Goal: Check status: Check status

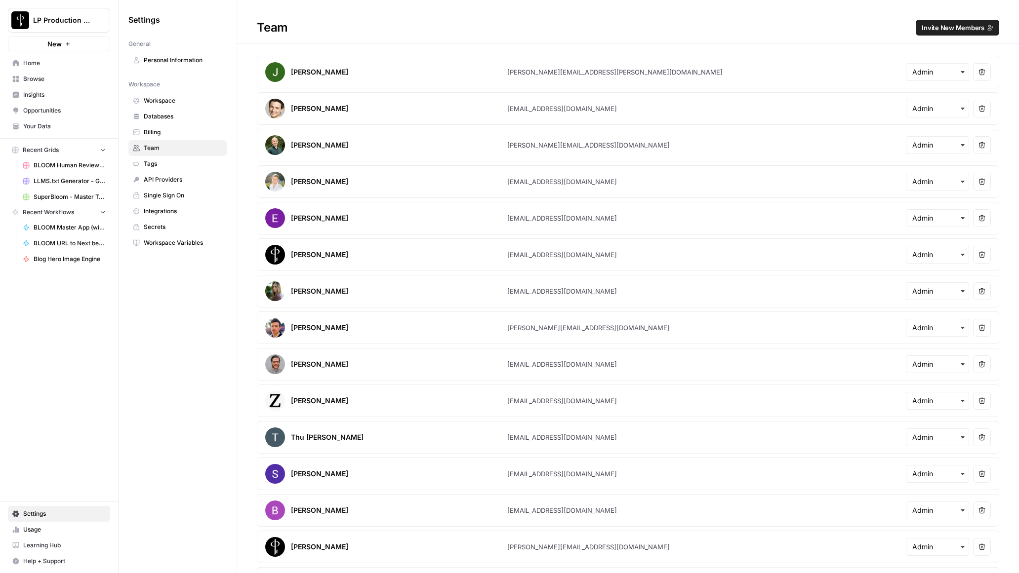
click at [379, 28] on div "Team Invite New Members" at bounding box center [628, 28] width 782 height 16
click at [28, 80] on span "Browse" at bounding box center [64, 79] width 82 height 9
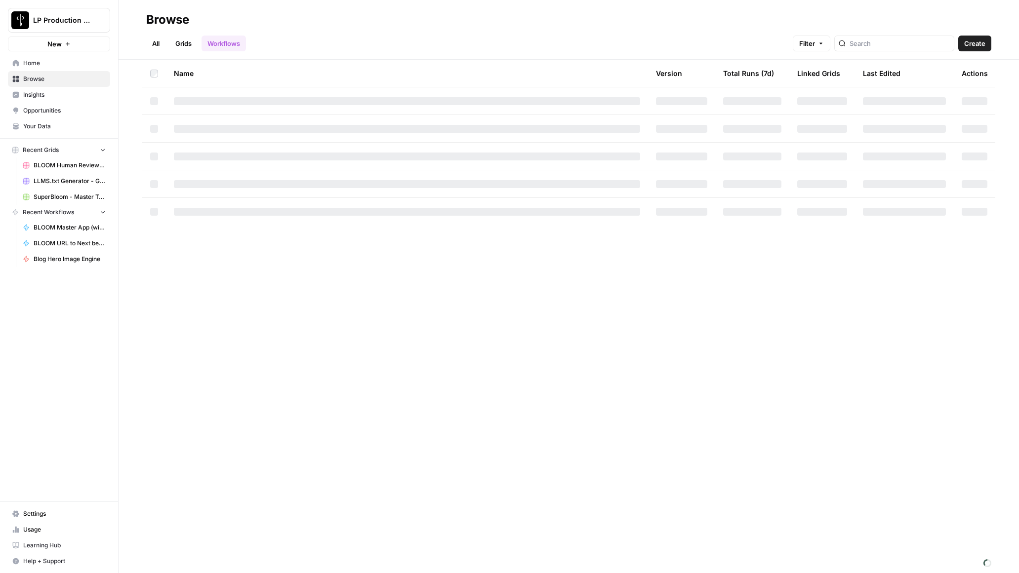
click at [28, 560] on span "Help + Support" at bounding box center [64, 561] width 82 height 9
click at [140, 554] on span "Chat & Support" at bounding box center [165, 557] width 66 height 9
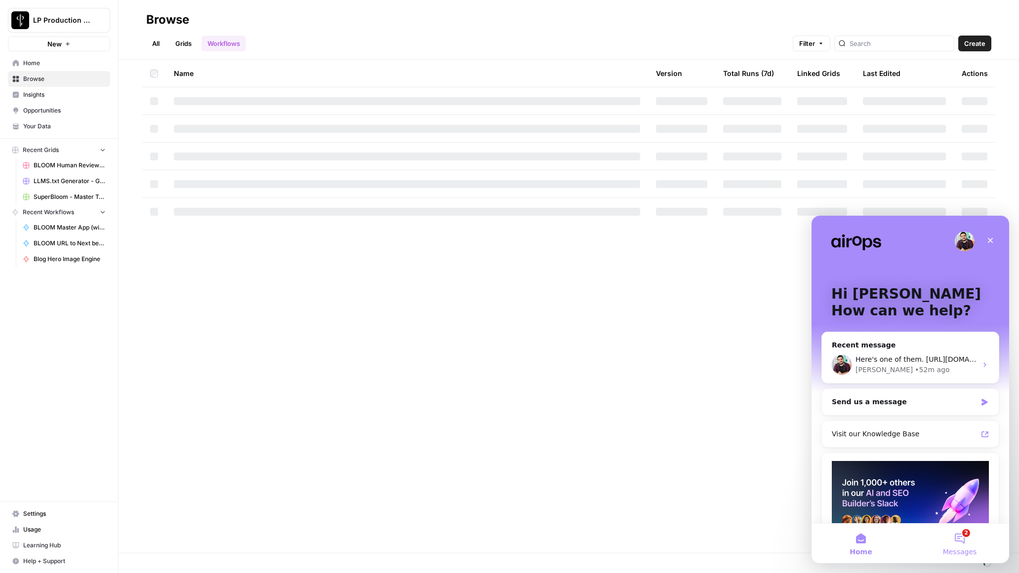
click at [972, 542] on button "2 Messages" at bounding box center [959, 544] width 99 height 40
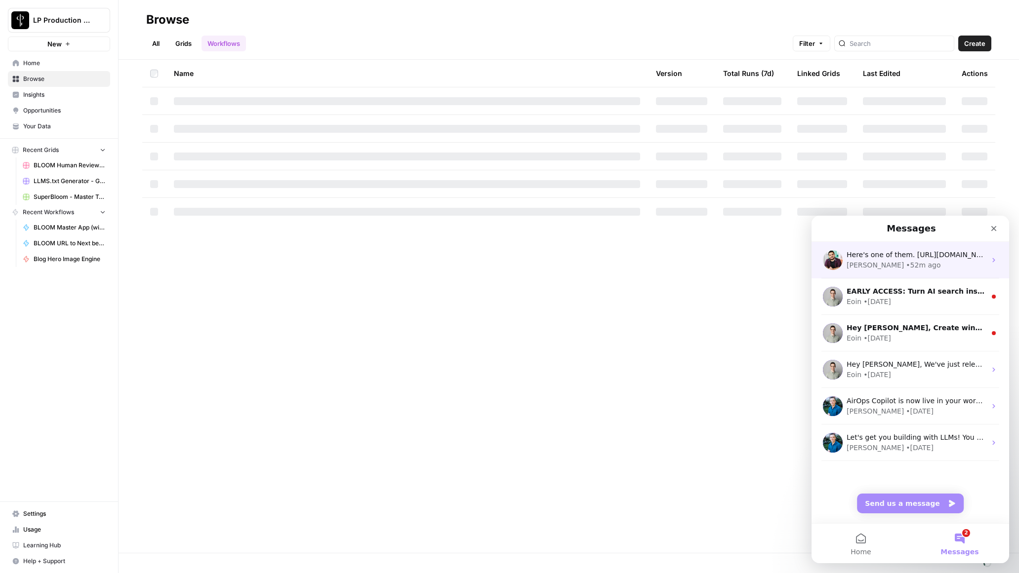
click at [906, 261] on div "• 52m ago" at bounding box center [923, 265] width 35 height 10
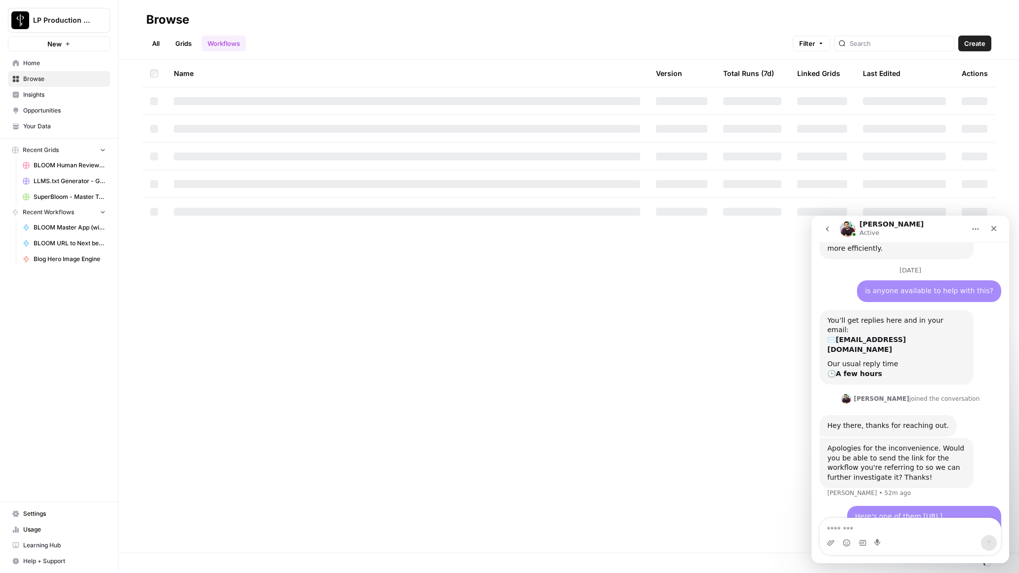
scroll to position [711, 0]
click at [890, 530] on textarea "Message…" at bounding box center [910, 527] width 181 height 17
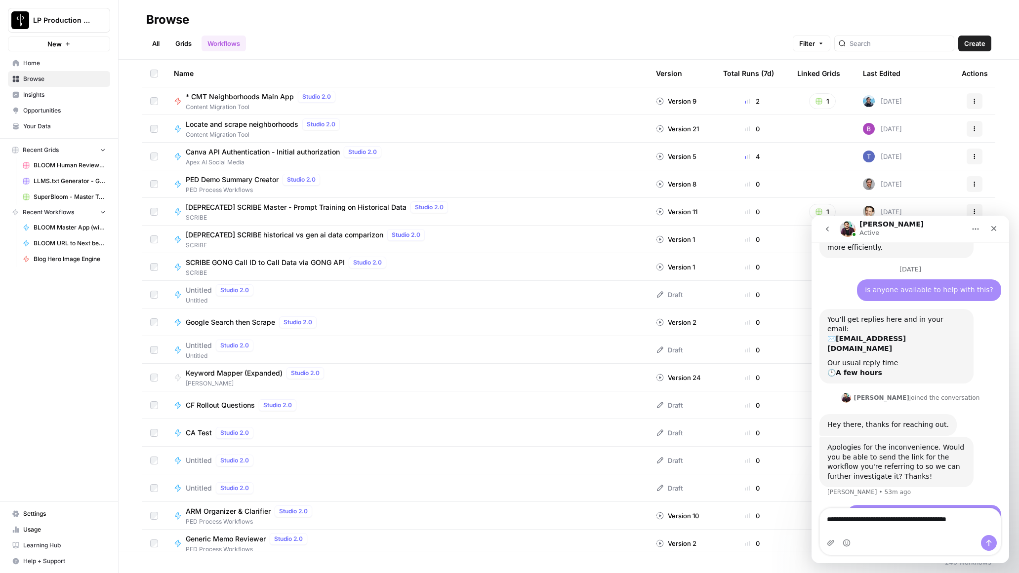
click at [937, 526] on textarea "**********" at bounding box center [910, 517] width 181 height 17
click at [956, 527] on textarea "**********" at bounding box center [910, 527] width 181 height 17
click at [993, 528] on textarea "**********" at bounding box center [910, 527] width 181 height 17
type textarea "**********"
click at [986, 541] on icon "Send a message…" at bounding box center [989, 543] width 8 height 8
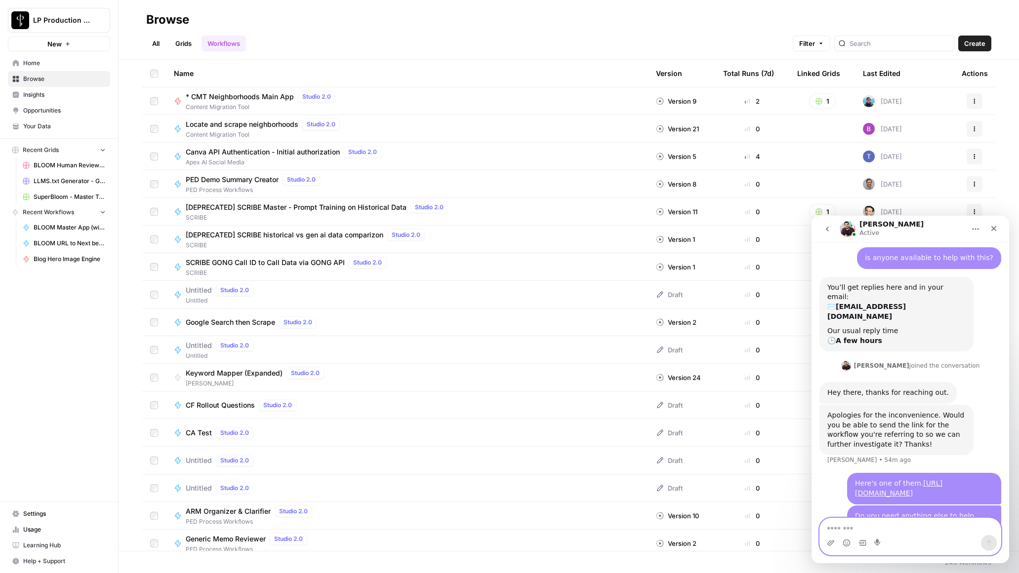
scroll to position [781, 0]
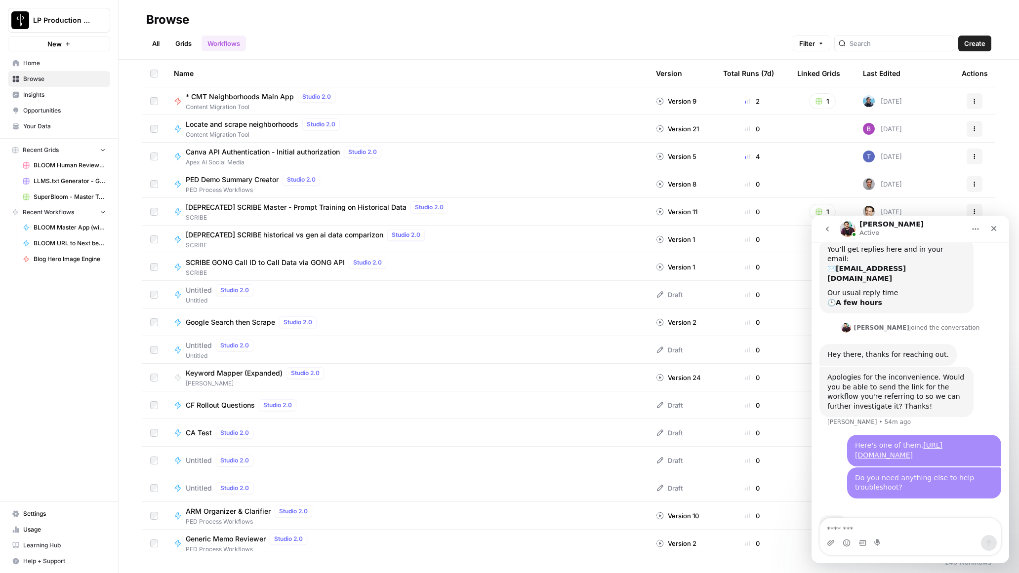
click at [380, 23] on div "Browse" at bounding box center [568, 20] width 845 height 16
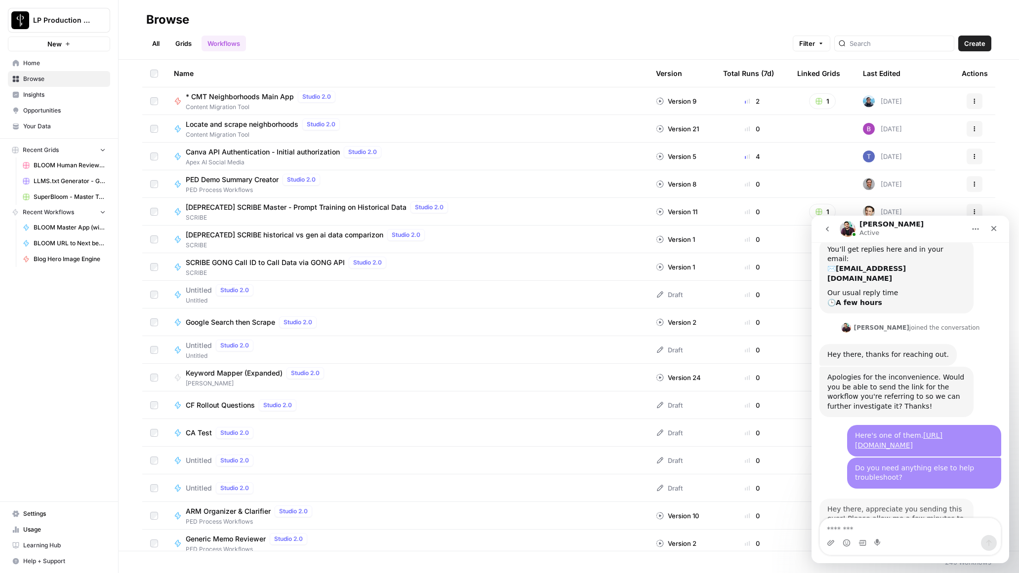
scroll to position [801, 0]
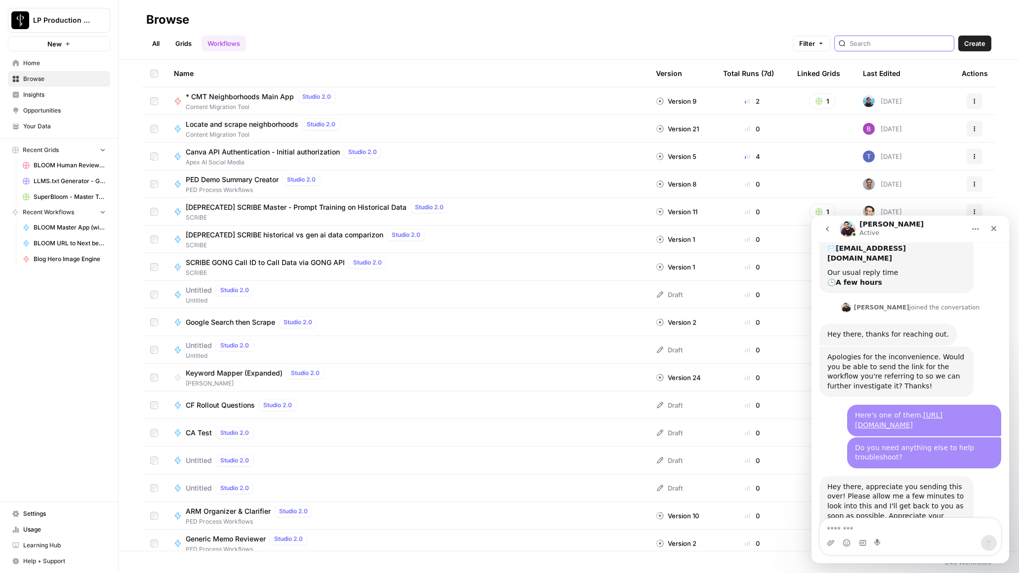
click at [901, 42] on input "search" at bounding box center [900, 44] width 100 height 10
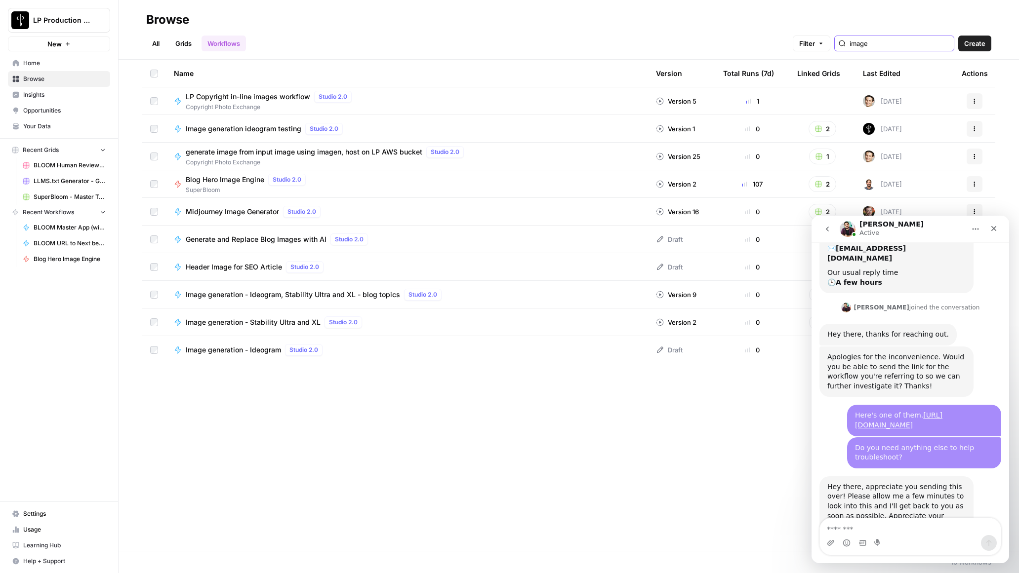
type input "image"
click at [427, 29] on div "All Grids Workflows Filter image Create" at bounding box center [568, 40] width 845 height 24
click at [399, 44] on div "All Grids Workflows Filter image Create" at bounding box center [568, 40] width 845 height 24
click at [240, 183] on span "Blog Hero Image Engine" at bounding box center [225, 180] width 79 height 10
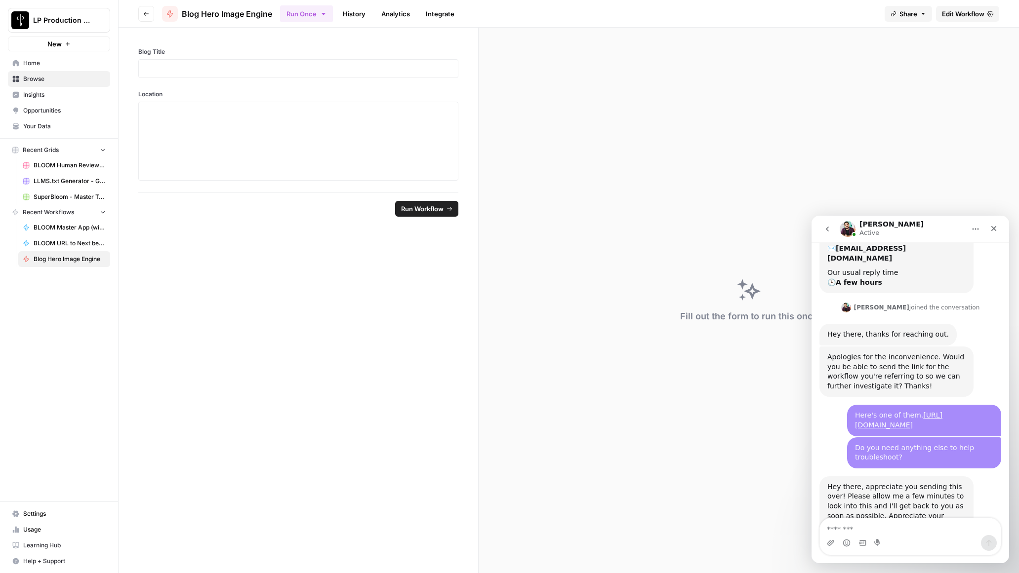
click at [355, 23] on ul "Run Once History Analytics Integrate" at bounding box center [370, 13] width 180 height 19
click at [356, 20] on link "History" at bounding box center [354, 14] width 35 height 16
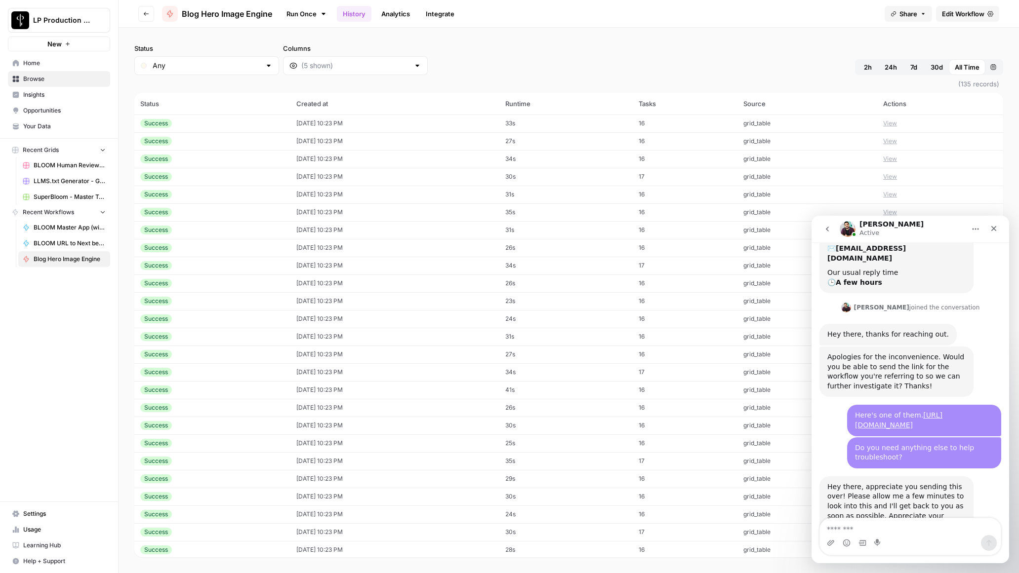
click at [548, 49] on div "Status Any Columns 2h 24h 7d 30d All Time Custom range" at bounding box center [568, 59] width 869 height 32
click at [558, 66] on div "Status Any Columns 2h 24h 7d 30d All Time Custom range" at bounding box center [568, 59] width 869 height 32
click at [560, 67] on div "Status Any Columns 2h 24h 7d 30d All Time Custom range" at bounding box center [568, 59] width 869 height 32
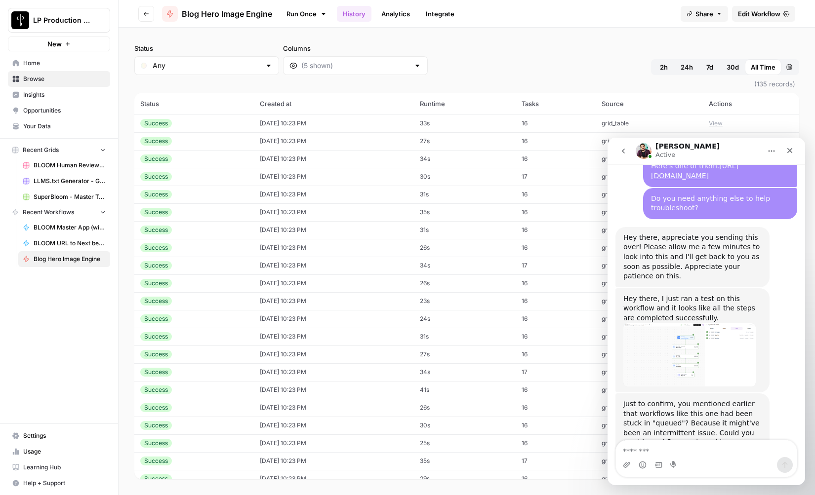
scroll to position [977, 0]
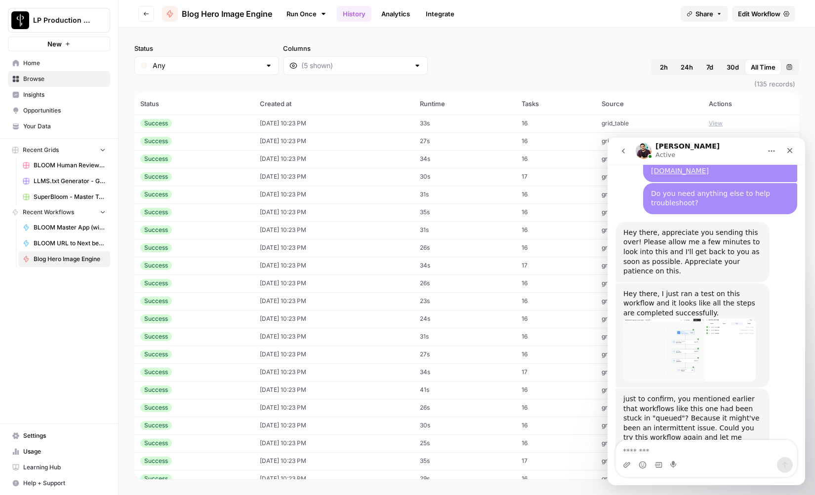
click at [525, 46] on div "Status Any Columns 2h 24h 7d 30d All Time Custom range" at bounding box center [466, 59] width 665 height 32
click at [579, 56] on div "Status Any Columns 2h 24h 7d 30d All Time Custom range" at bounding box center [466, 59] width 665 height 32
click at [696, 448] on textarea "Message…" at bounding box center [706, 449] width 181 height 17
paste textarea "**********"
type textarea "**********"
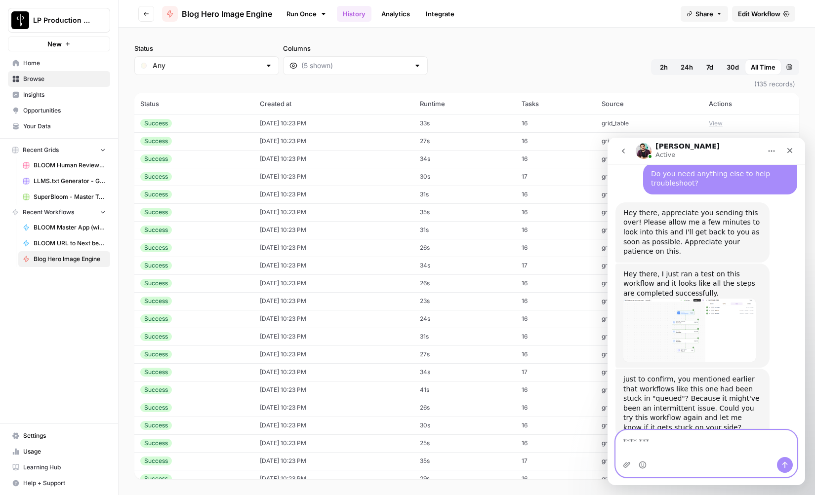
scroll to position [1026, 0]
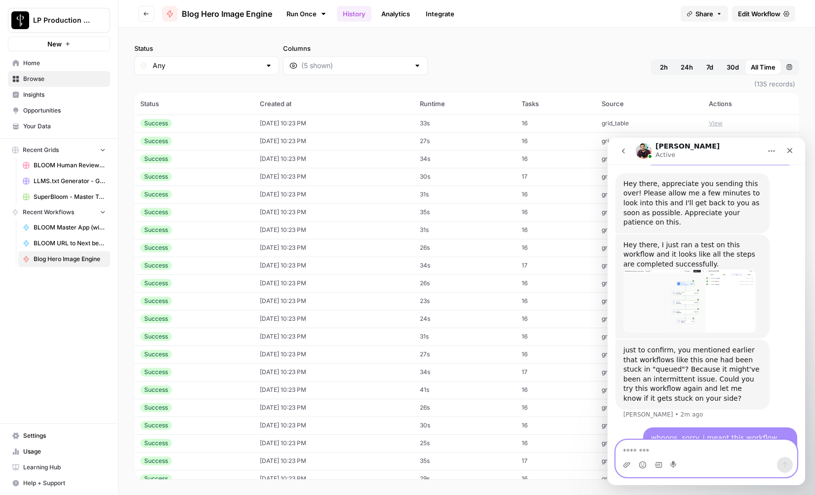
click at [676, 449] on textarea "Message…" at bounding box center [706, 449] width 181 height 17
type textarea "**********"
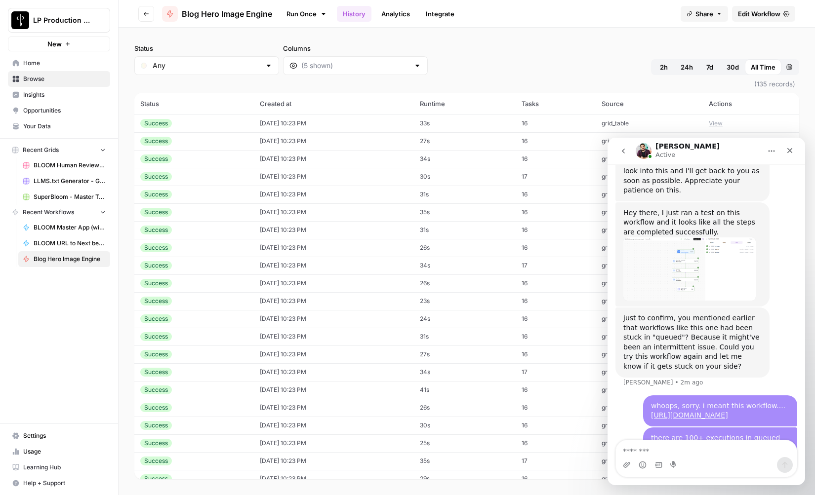
click at [611, 15] on div "Run Once History Analytics Integrate" at bounding box center [476, 13] width 393 height 19
click at [565, 17] on div "Run Once History Analytics Integrate" at bounding box center [476, 13] width 393 height 19
click at [543, 15] on div "Run Once History Analytics Integrate" at bounding box center [476, 13] width 393 height 19
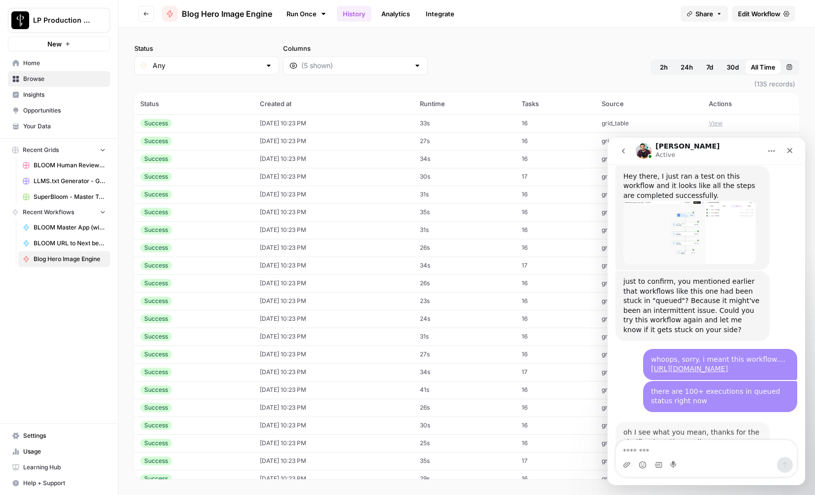
scroll to position [1107, 0]
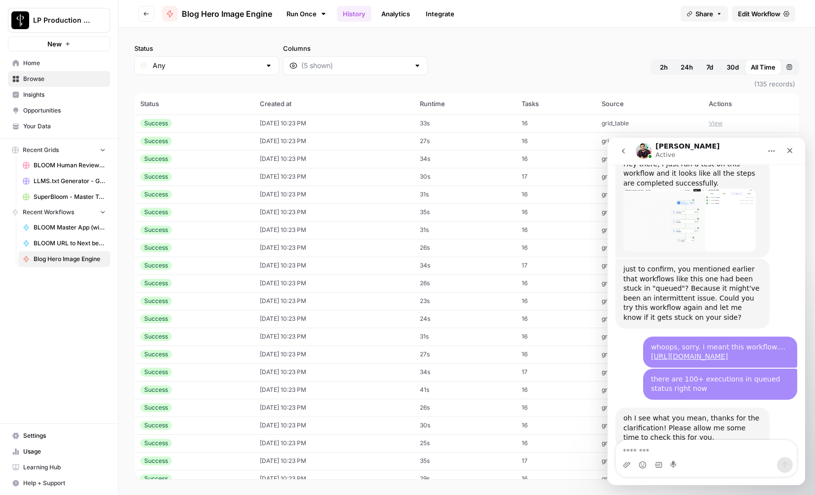
click at [551, 13] on div "Run Once History Analytics Integrate" at bounding box center [476, 13] width 393 height 19
click at [670, 451] on textarea "Message…" at bounding box center [706, 449] width 181 height 17
click at [542, 31] on div "Status Any Columns 2h 24h 7d 30d All Time Custom range (135 records) Status Cre…" at bounding box center [467, 262] width 696 height 468
click at [677, 453] on textarea "Message…" at bounding box center [706, 449] width 181 height 17
type textarea "*********"
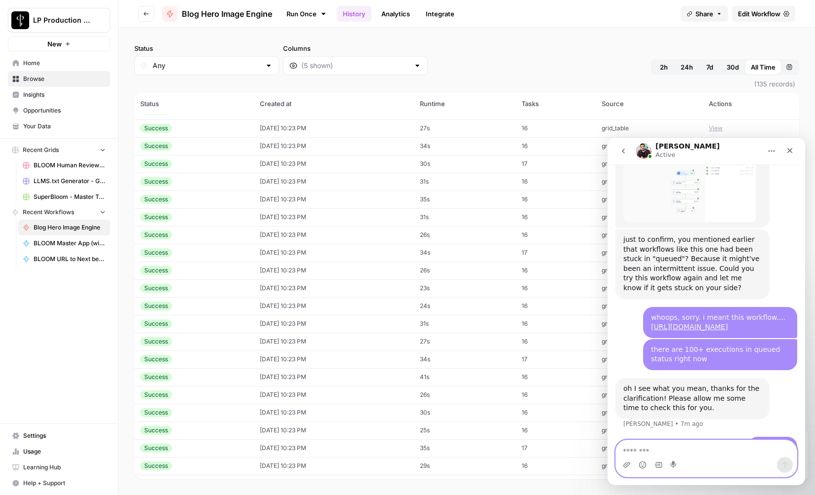
scroll to position [0, 0]
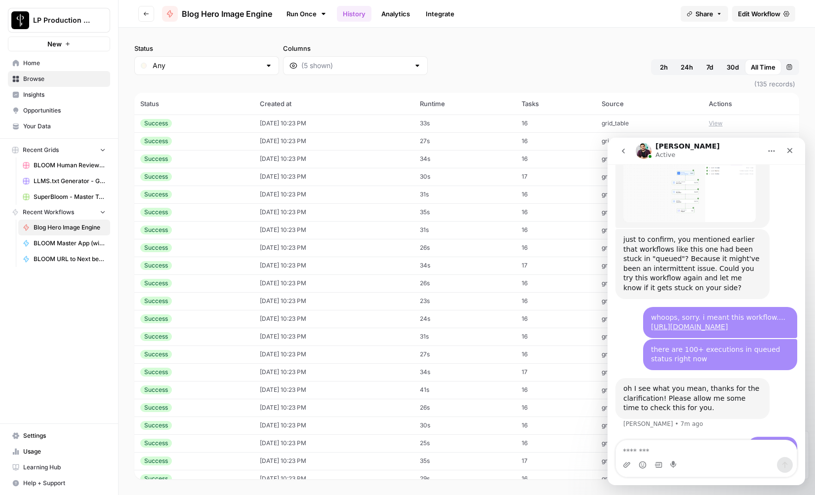
click at [47, 44] on span "New" at bounding box center [54, 44] width 14 height 10
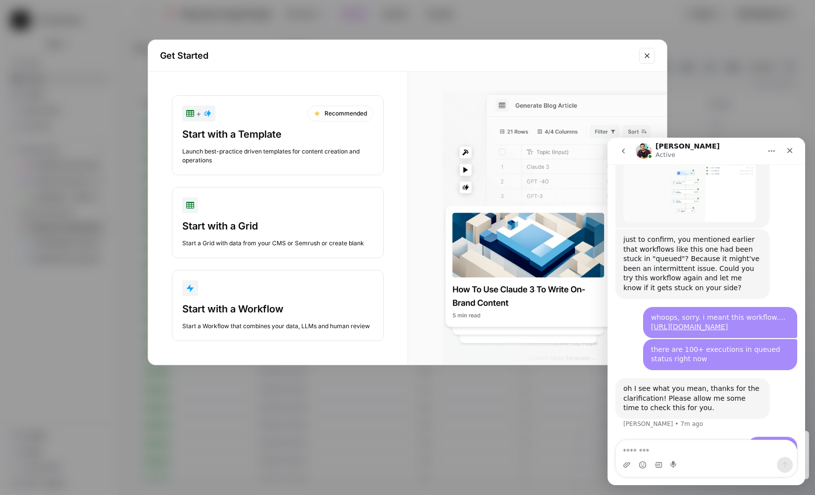
click at [644, 56] on icon "Close modal" at bounding box center [647, 56] width 8 height 8
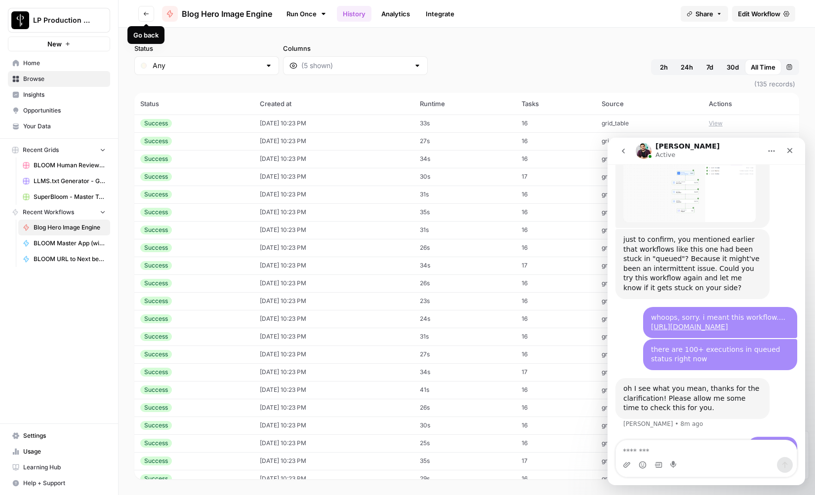
click at [41, 78] on span "Browse" at bounding box center [64, 79] width 82 height 9
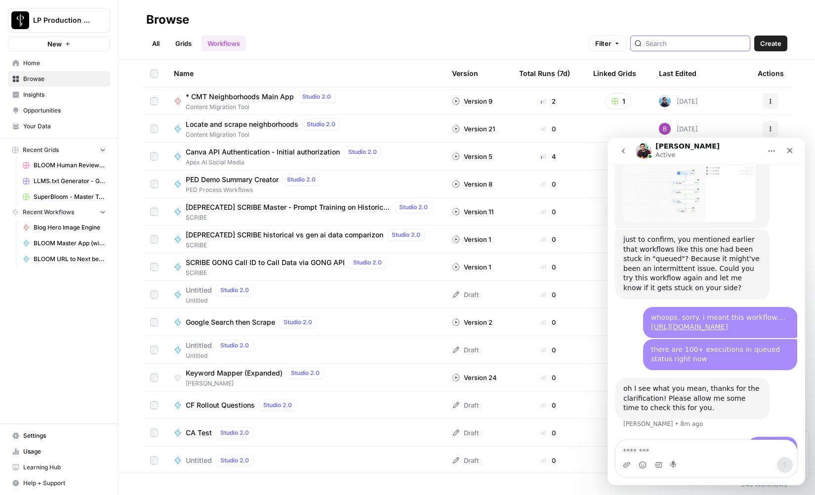
click at [699, 42] on input "search" at bounding box center [696, 44] width 100 height 10
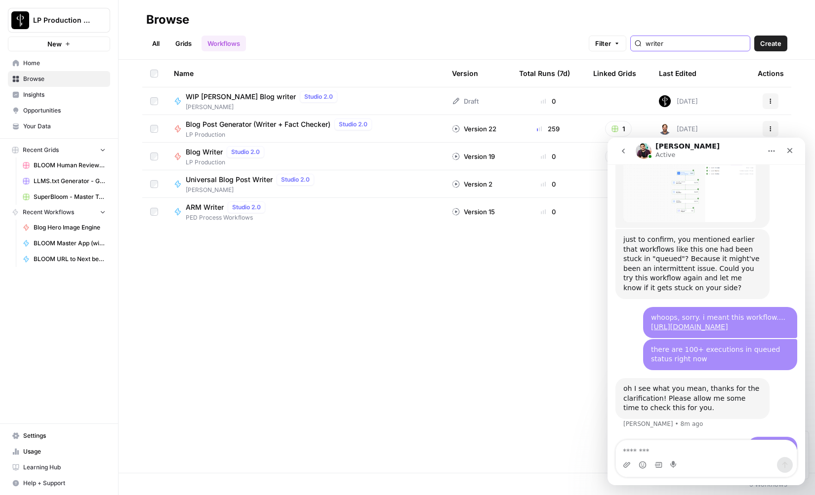
type input "writer"
click at [247, 127] on span "Blog Post Generator (Writer + Fact Checker)" at bounding box center [258, 125] width 145 height 10
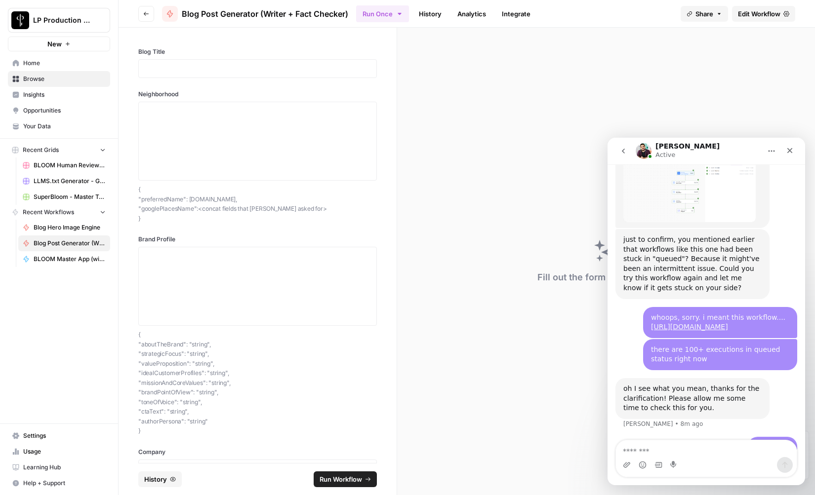
click at [433, 10] on link "History" at bounding box center [430, 14] width 35 height 16
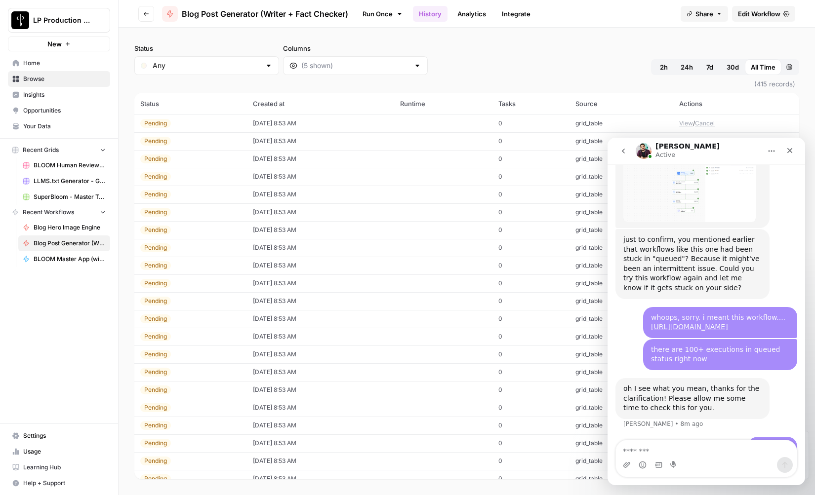
click at [508, 52] on div "Status Any Columns 2h 24h 7d 30d All Time Custom range" at bounding box center [466, 59] width 665 height 32
drag, startPoint x: 579, startPoint y: 66, endPoint x: 680, endPoint y: 60, distance: 101.4
click at [579, 66] on div "Status Any Columns 2h 24h 7d 30d All Time Custom range" at bounding box center [466, 59] width 665 height 32
click at [794, 67] on button "Custom range" at bounding box center [789, 67] width 16 height 16
click at [794, 149] on div "Close" at bounding box center [790, 151] width 18 height 18
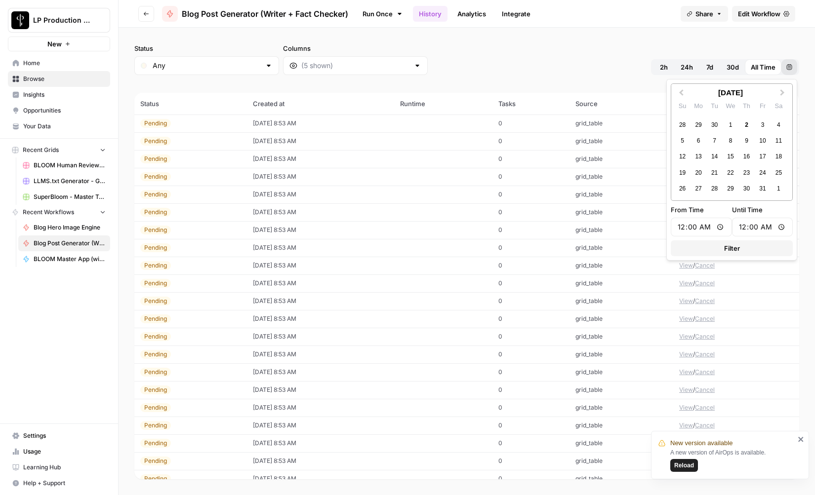
scroll to position [1137, 0]
click at [678, 93] on button "Previous Month" at bounding box center [680, 93] width 16 height 16
click at [764, 173] on div "26" at bounding box center [762, 172] width 13 height 13
click at [714, 190] on div "30" at bounding box center [714, 188] width 13 height 13
click at [740, 247] on button "Filter" at bounding box center [732, 249] width 122 height 16
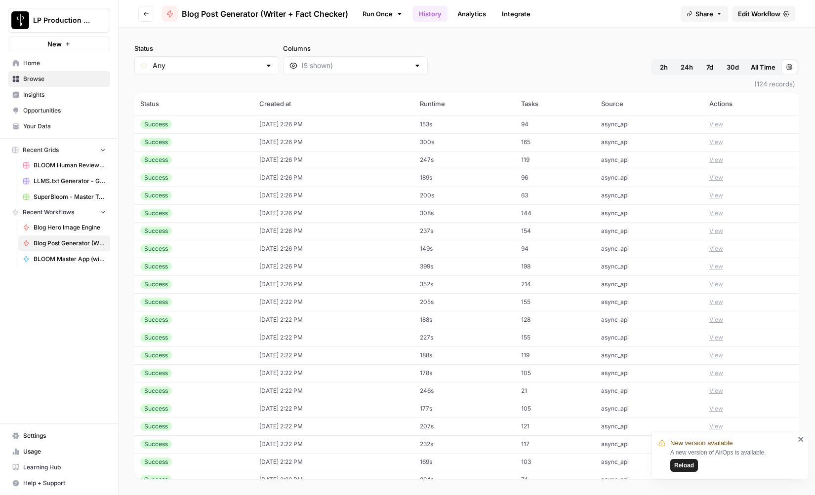
scroll to position [1840, 0]
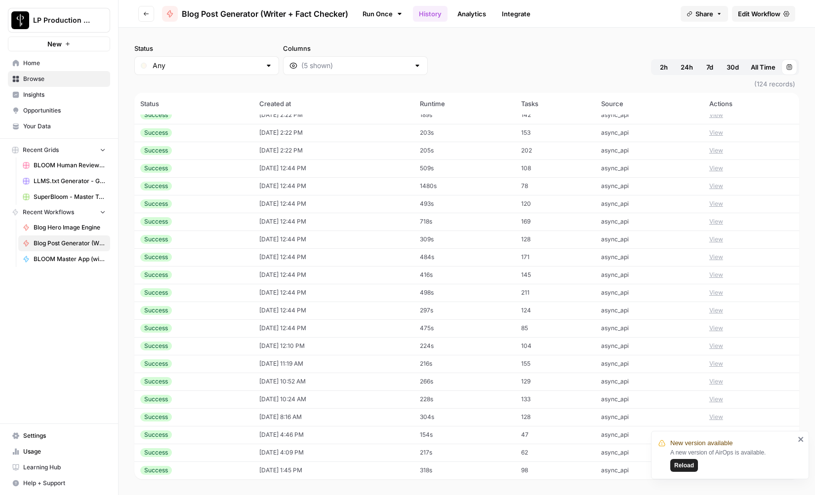
drag, startPoint x: 131, startPoint y: 98, endPoint x: 868, endPoint y: 573, distance: 877.1
click at [815, 495] on html "New version available A new version of AirOps is available. Reload LP Productio…" at bounding box center [407, 247] width 815 height 495
click at [567, 61] on div "Status Any Columns 2h 24h 7d 30d All Time Sep 26, 2025 12:00 AM - Sep 30, 2025 …" at bounding box center [466, 59] width 665 height 32
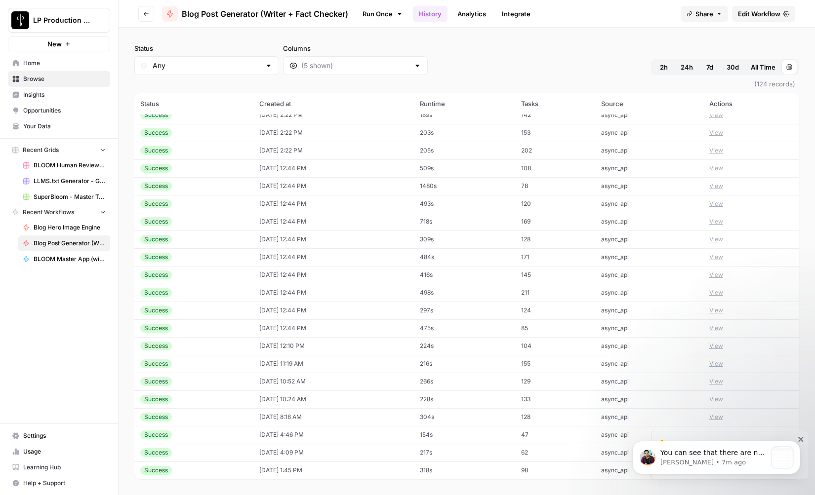
scroll to position [1328, 0]
click at [706, 454] on span "You can see that there are not "pending" ones anymore, all "running":" at bounding box center [712, 463] width 105 height 28
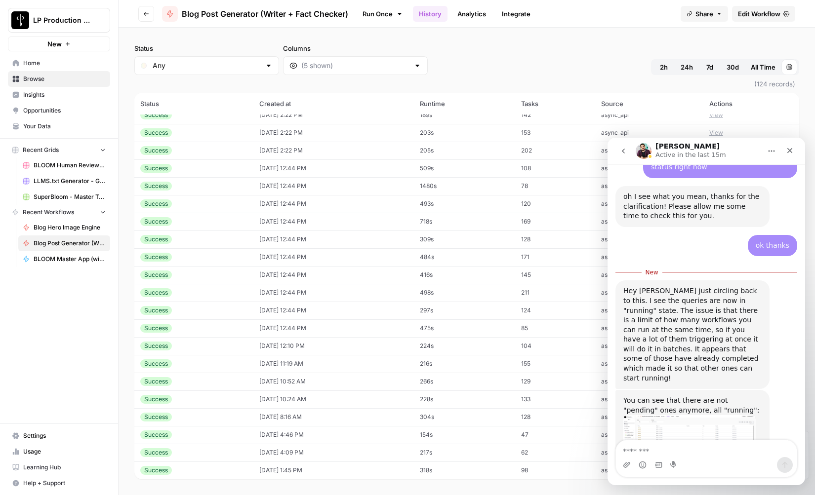
scroll to position [1344, 0]
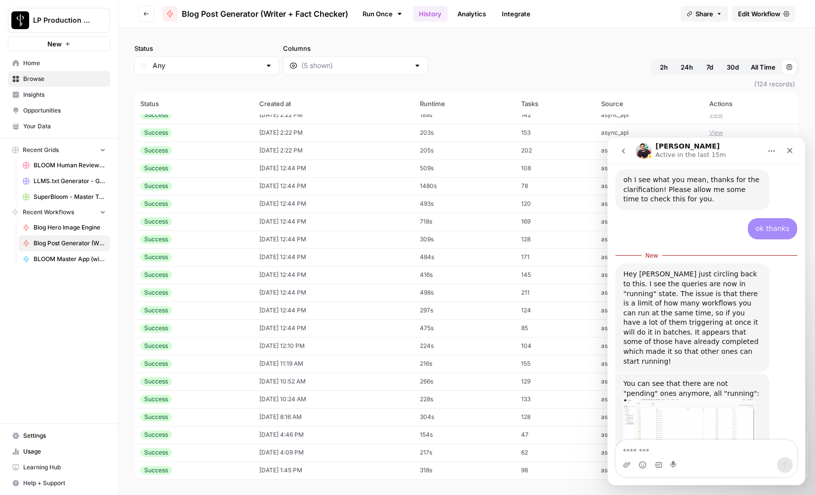
click at [673, 447] on textarea "Message…" at bounding box center [706, 449] width 181 height 17
type textarea "*"
type textarea "**********"
click at [530, 71] on div "Status Any Columns 2h 24h 7d 30d All Time Sep 26, 2025 12:00 AM - Sep 30, 2025 …" at bounding box center [466, 59] width 665 height 32
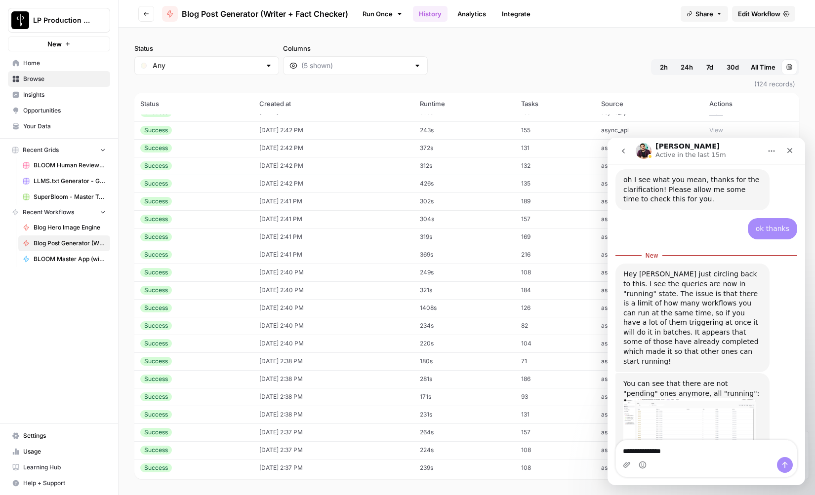
scroll to position [0, 0]
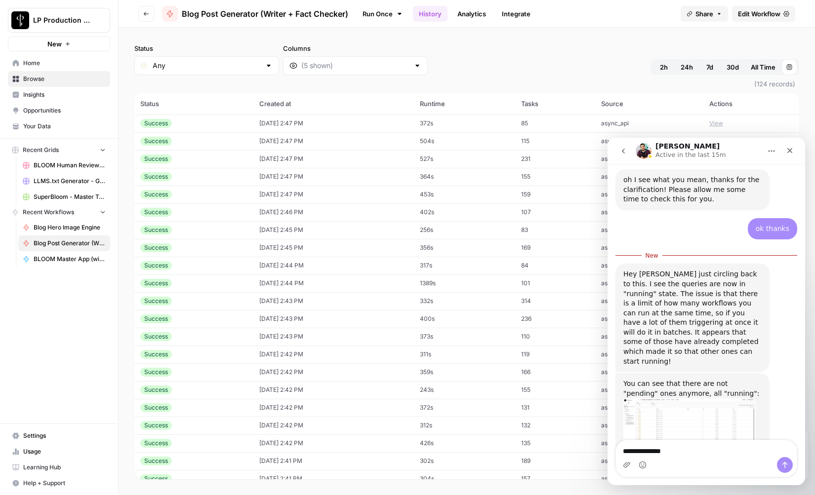
click at [490, 52] on div "Status Any Columns 2h 24h 7d 30d All Time Sep 26, 2025 12:00 AM - Sep 30, 2025 …" at bounding box center [466, 59] width 665 height 32
click at [660, 67] on span "2h" at bounding box center [664, 67] width 8 height 10
drag, startPoint x: 794, startPoint y: 151, endPoint x: 1401, endPoint y: 289, distance: 622.5
click at [794, 151] on div "Close" at bounding box center [790, 151] width 18 height 18
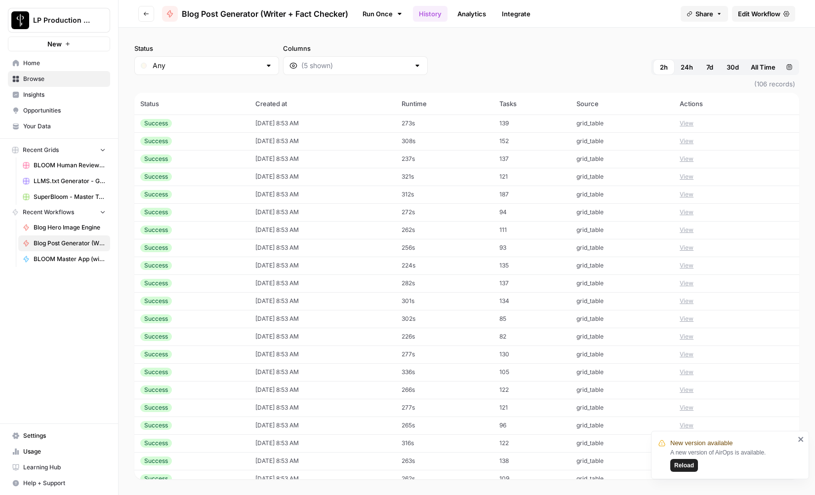
drag, startPoint x: 131, startPoint y: 92, endPoint x: 440, endPoint y: 212, distance: 331.7
click at [503, 239] on div "Status Any Columns 2h 24h 7d 30d All Time Custom range (106 records) Status Cre…" at bounding box center [467, 262] width 696 height 468
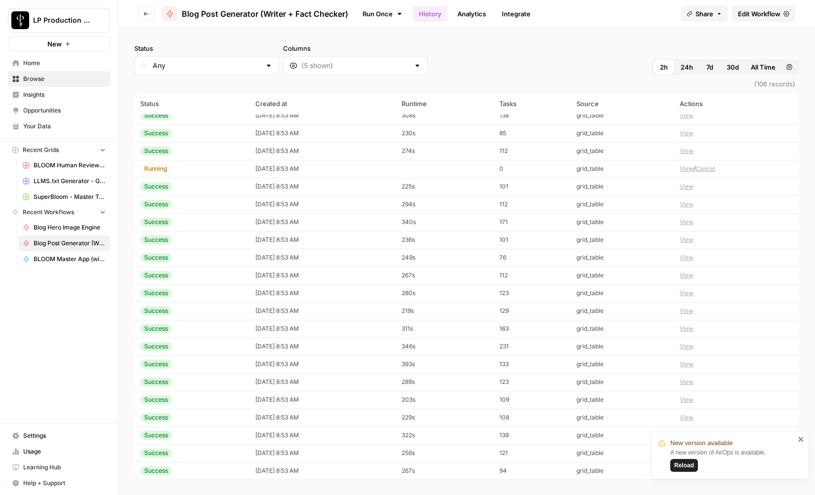
scroll to position [1520, 0]
drag, startPoint x: 128, startPoint y: 105, endPoint x: 780, endPoint y: 489, distance: 756.8
click at [780, 489] on div "Status Any Columns 2h 24h 7d 30d All Time Custom range (106 records) Status Cre…" at bounding box center [467, 262] width 696 height 468
click at [541, 58] on div "Status Any Columns 2h 24h 7d 30d All Time Custom range" at bounding box center [466, 59] width 665 height 32
click at [590, 58] on div "Status Any Columns 2h 24h 7d 30d All Time Custom range" at bounding box center [466, 59] width 665 height 32
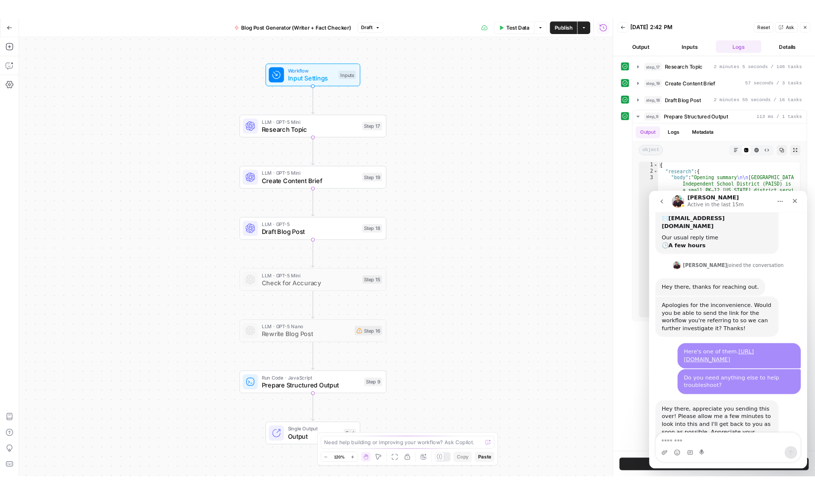
scroll to position [801, 0]
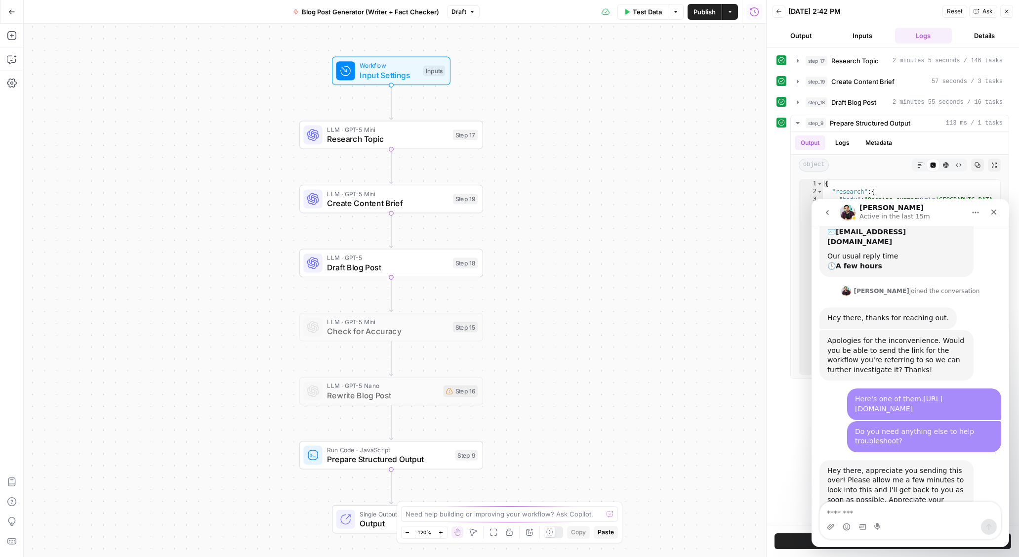
click at [12, 9] on icon "button" at bounding box center [11, 11] width 7 height 7
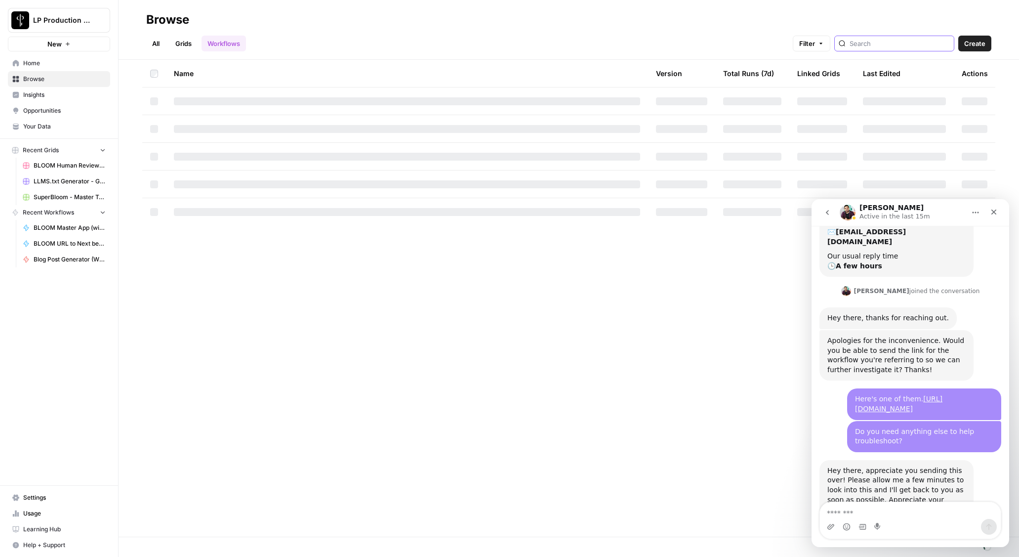
click at [908, 39] on input "search" at bounding box center [900, 44] width 100 height 10
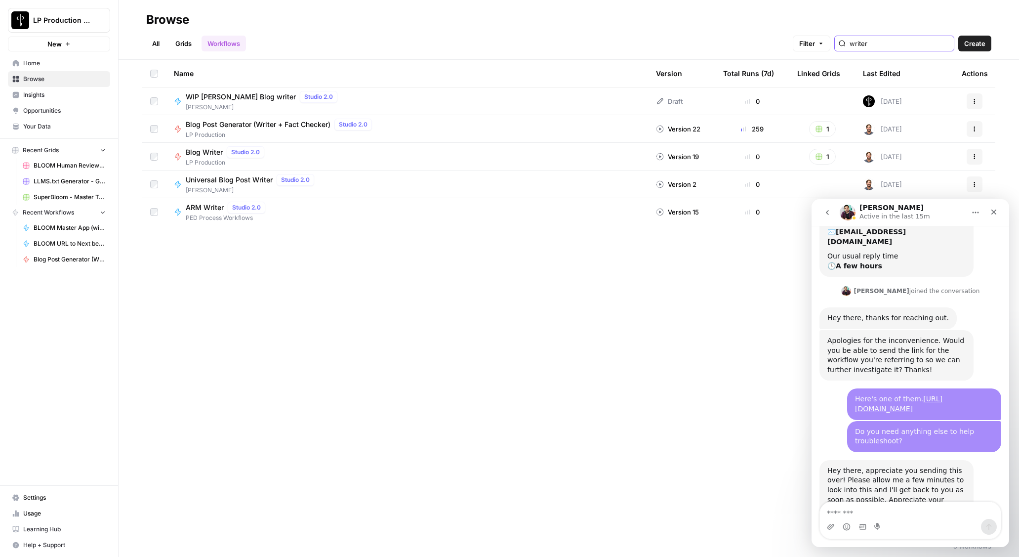
type input "writer"
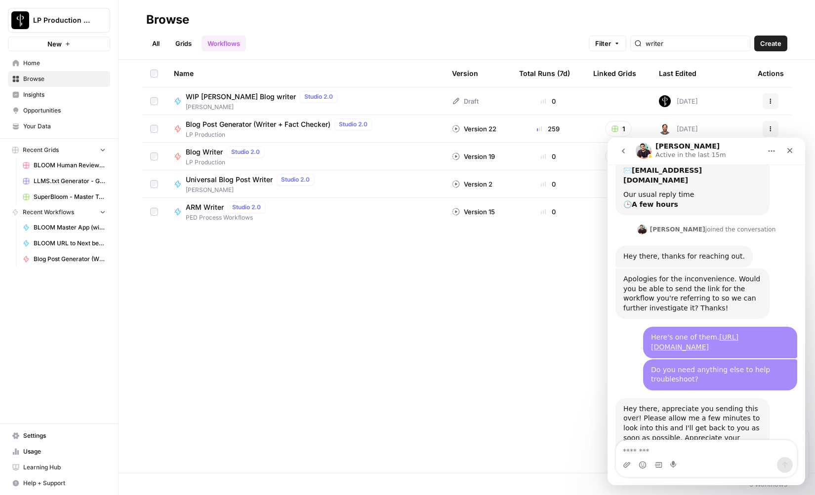
click at [358, 33] on div "All Grids Workflows Filter writer Create" at bounding box center [466, 40] width 641 height 24
click at [157, 42] on link "All" at bounding box center [155, 44] width 19 height 16
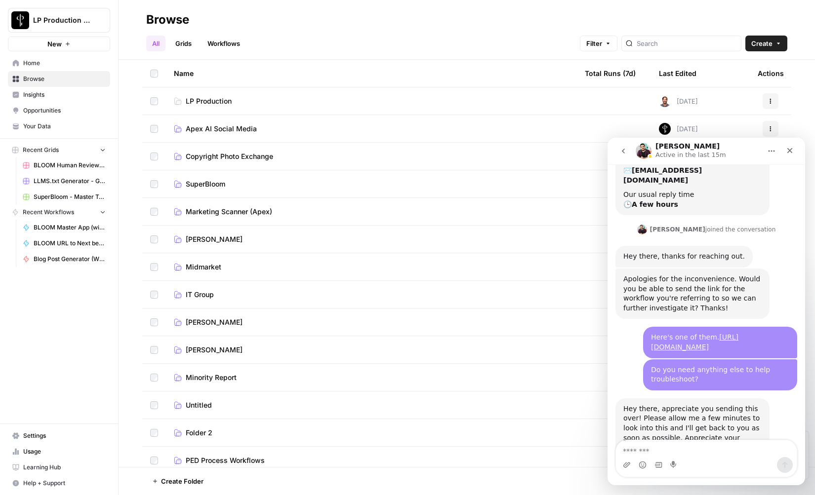
click at [204, 188] on span "SuperBloom" at bounding box center [206, 184] width 40 height 10
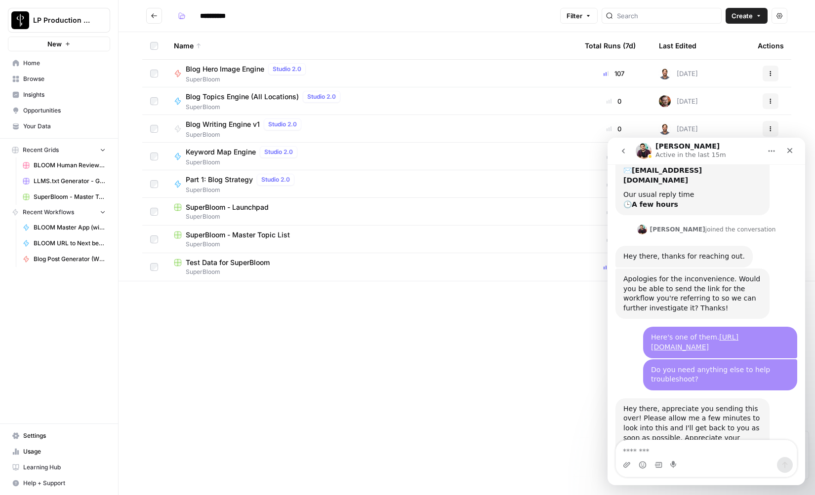
click at [224, 266] on span "Test Data for SuperBloom" at bounding box center [228, 263] width 84 height 10
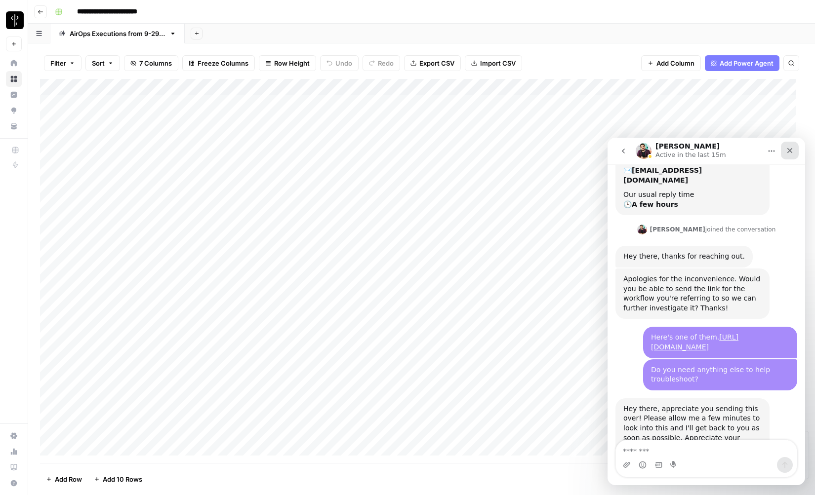
click at [786, 152] on icon "Close" at bounding box center [790, 151] width 8 height 8
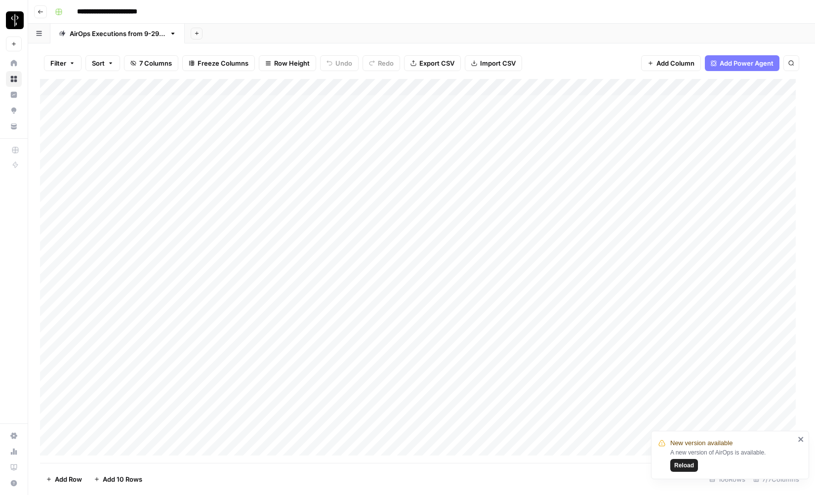
click at [689, 467] on span "Reload" at bounding box center [684, 465] width 20 height 9
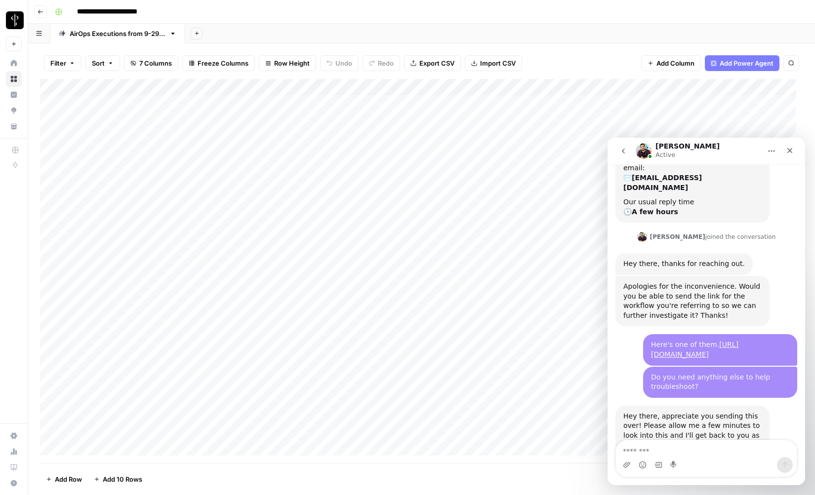
scroll to position [801, 0]
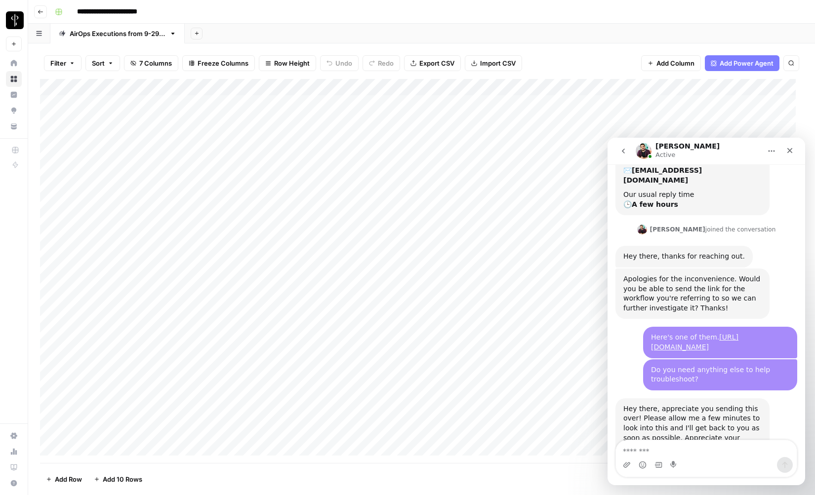
click at [518, 484] on footer "Add Row Add 10 Rows 106 Rows 7/7 Columns" at bounding box center [421, 479] width 763 height 32
click at [559, 20] on header "**********" at bounding box center [421, 12] width 787 height 24
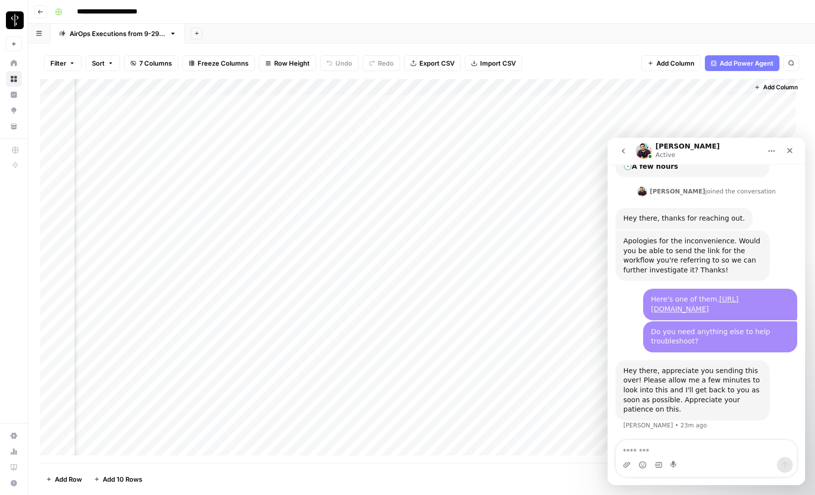
click at [535, 87] on div "Add Column" at bounding box center [421, 271] width 763 height 384
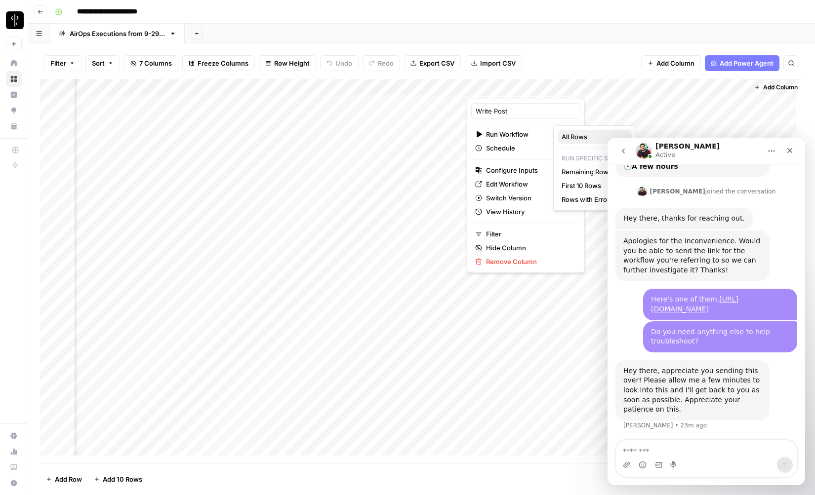
click at [569, 138] on span "All Rows" at bounding box center [593, 137] width 62 height 10
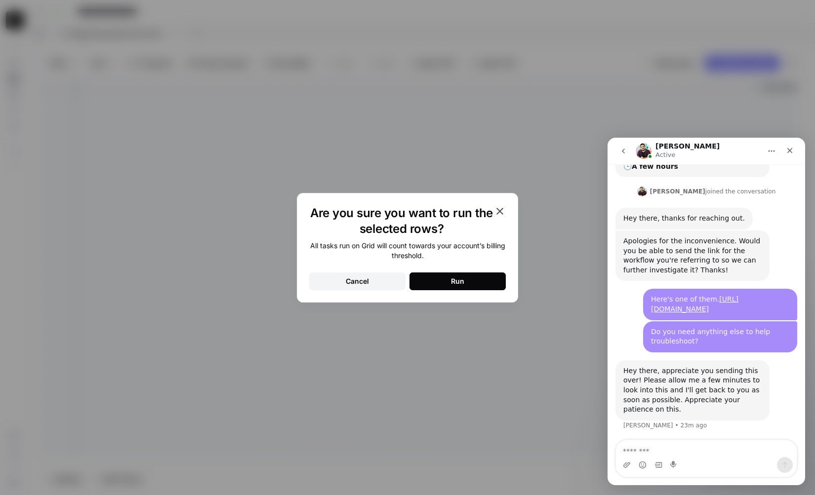
click at [476, 279] on button "Run" at bounding box center [457, 282] width 96 height 18
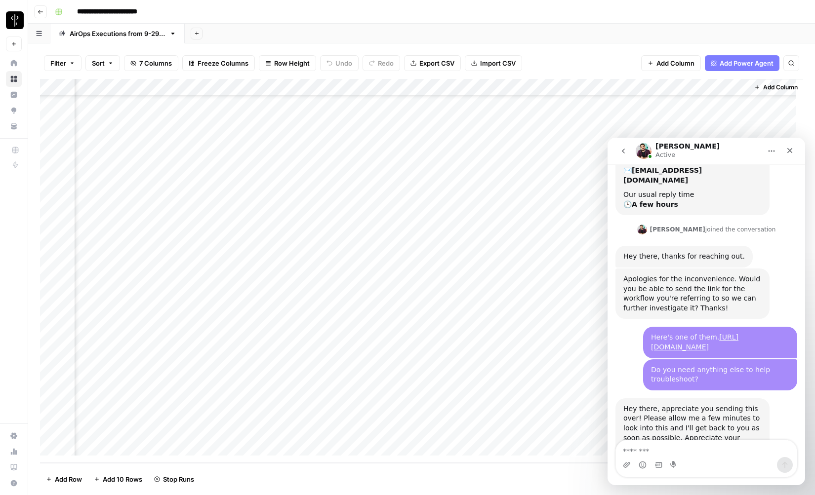
scroll to position [0, 223]
click at [732, 86] on div "Add Column" at bounding box center [421, 271] width 763 height 384
click at [791, 154] on icon "Close" at bounding box center [790, 151] width 8 height 8
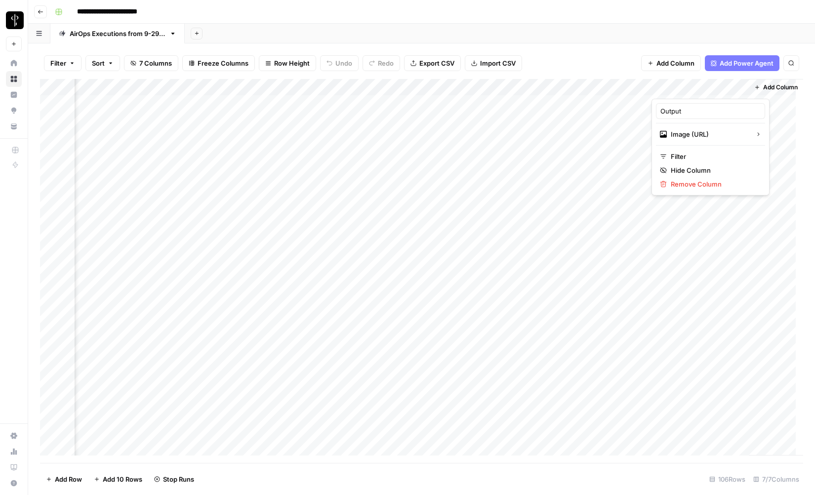
scroll to position [839, 0]
click at [630, 34] on div "Add Sheet" at bounding box center [500, 34] width 630 height 20
click at [686, 106] on div "Add Column" at bounding box center [421, 271] width 763 height 384
click at [733, 103] on div "Add Column" at bounding box center [421, 271] width 763 height 384
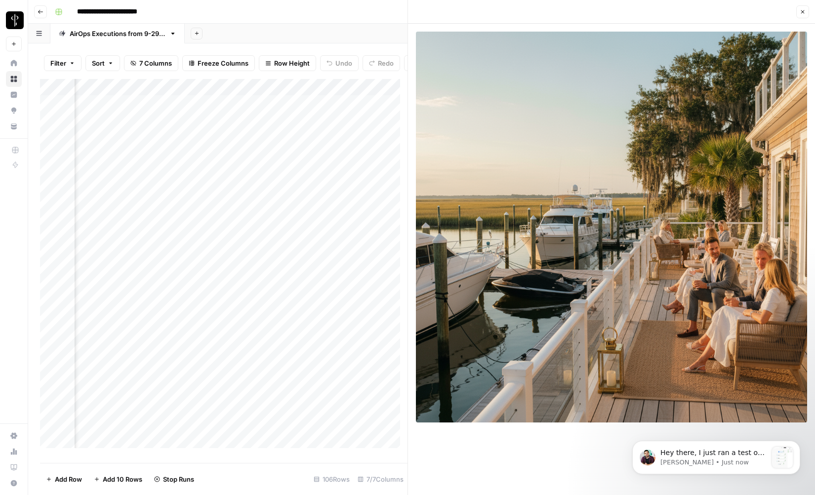
scroll to position [945, 0]
click at [805, 9] on icon "button" at bounding box center [803, 12] width 6 height 6
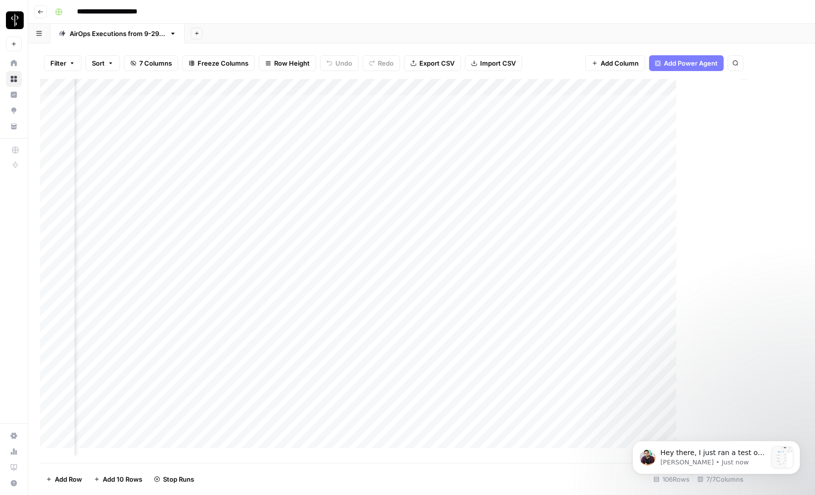
scroll to position [0, 211]
click at [642, 85] on div "Add Column" at bounding box center [421, 271] width 763 height 384
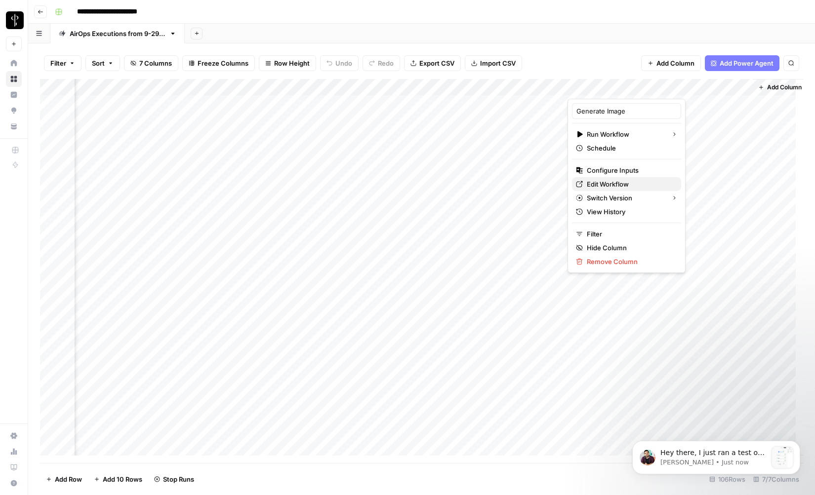
click at [615, 182] on span "Edit Workflow" at bounding box center [630, 184] width 86 height 10
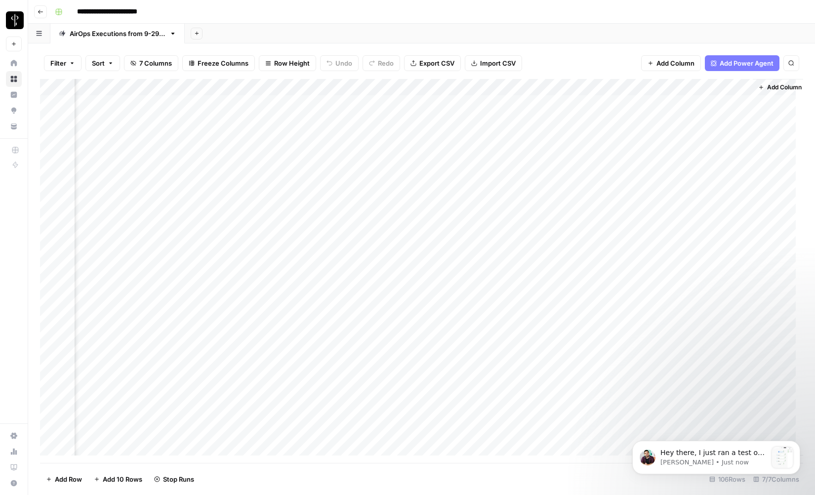
click at [713, 119] on div "Add Column" at bounding box center [421, 271] width 763 height 384
click at [701, 122] on div "Add Column" at bounding box center [421, 271] width 763 height 384
click at [628, 18] on div "**********" at bounding box center [428, 12] width 754 height 16
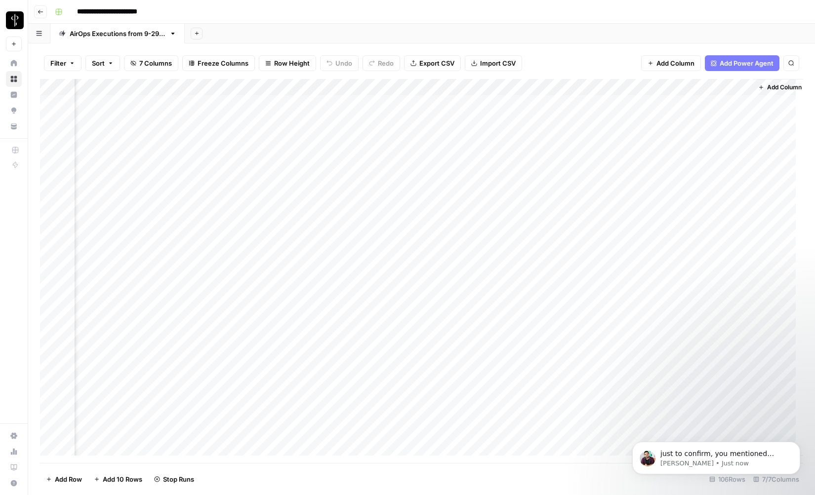
drag, startPoint x: 752, startPoint y: 84, endPoint x: 704, endPoint y: 87, distance: 48.0
click at [704, 87] on div "Add Column" at bounding box center [421, 271] width 763 height 384
drag, startPoint x: 751, startPoint y: 86, endPoint x: 708, endPoint y: 87, distance: 42.5
click at [708, 87] on div "Add Column" at bounding box center [421, 271] width 763 height 384
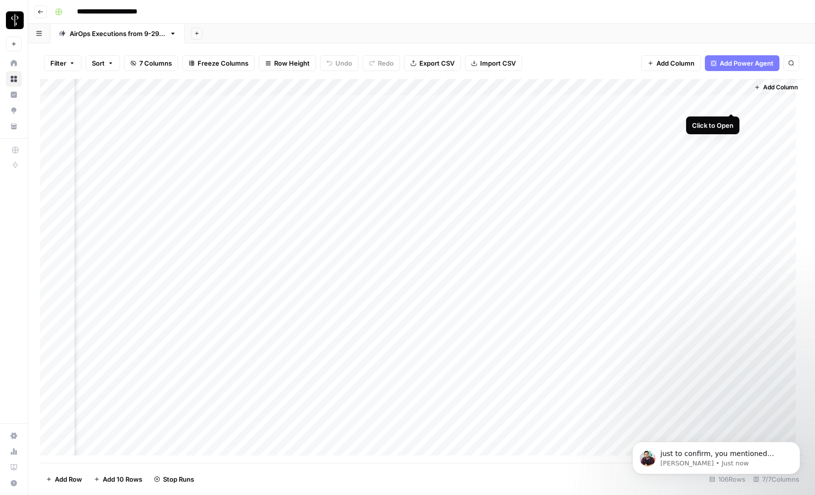
click at [731, 103] on div "Add Column" at bounding box center [421, 271] width 763 height 384
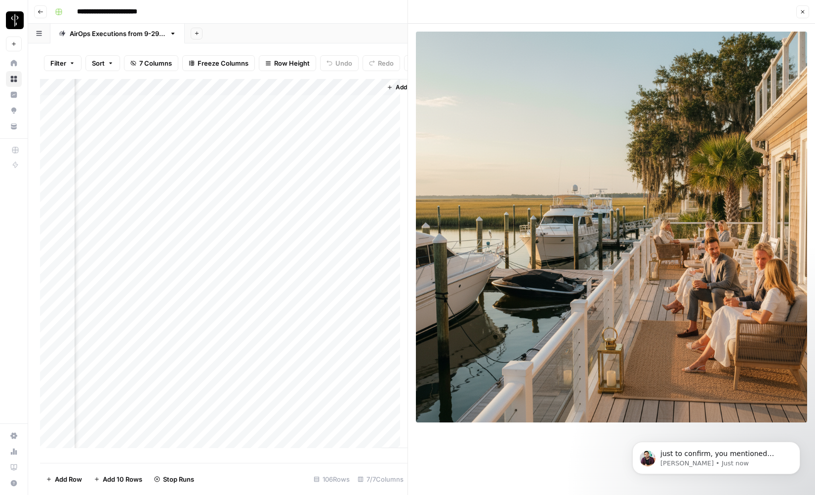
scroll to position [0, 579]
click at [723, 457] on span "just to confirm, you mentioned earlier that workflows like this one had been st…" at bounding box center [723, 483] width 127 height 67
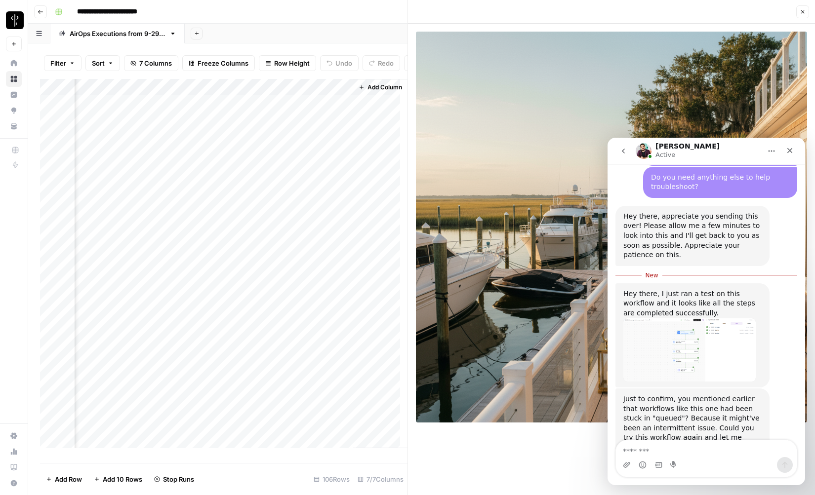
scroll to position [994, 0]
click at [734, 317] on img "Manuel says…" at bounding box center [689, 348] width 132 height 63
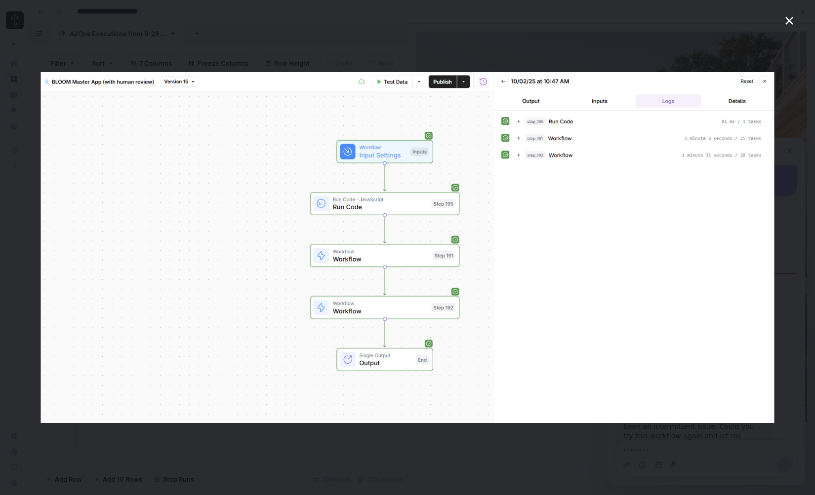
scroll to position [0, 0]
click at [789, 21] on icon "Close" at bounding box center [789, 21] width 8 height 8
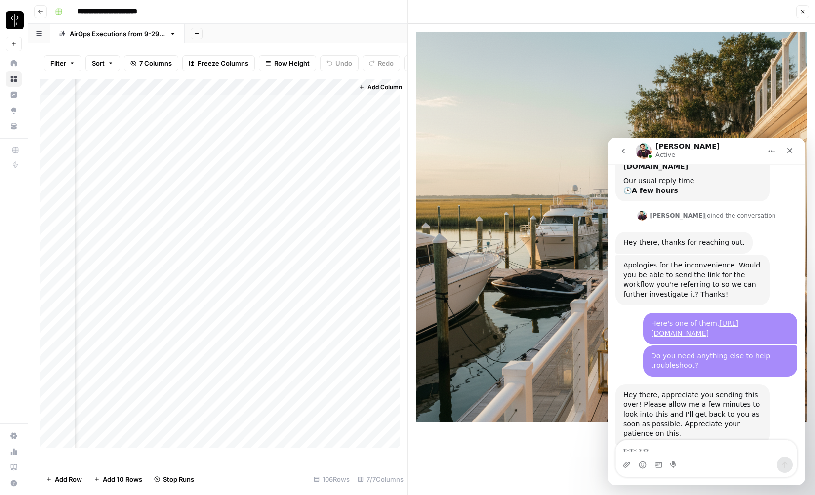
scroll to position [712, 0]
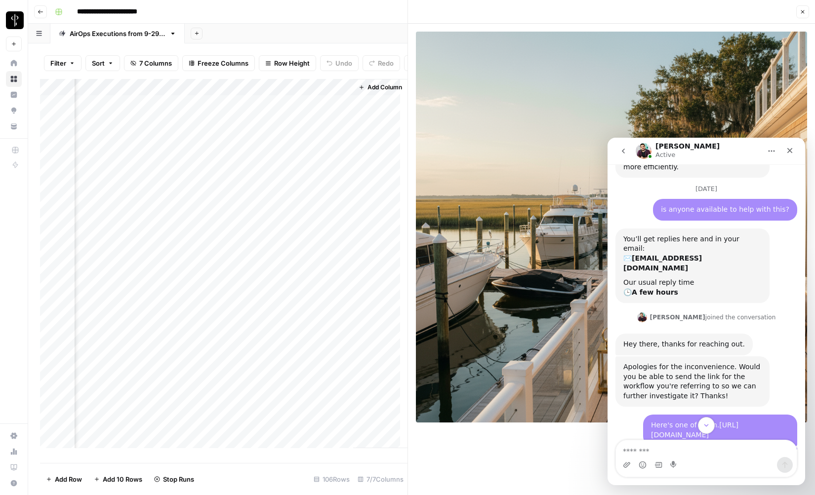
click at [687, 421] on link "https://app.airops.com/luxury-presence-0/workflows/47359/" at bounding box center [694, 430] width 87 height 18
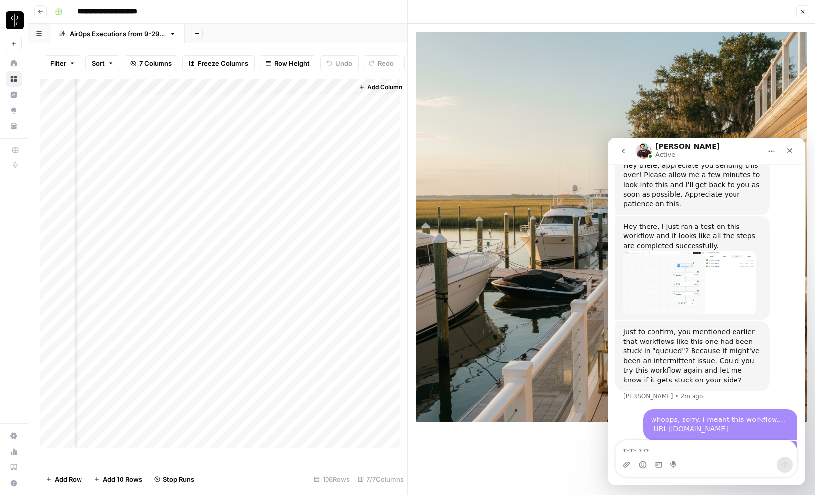
scroll to position [1058, 0]
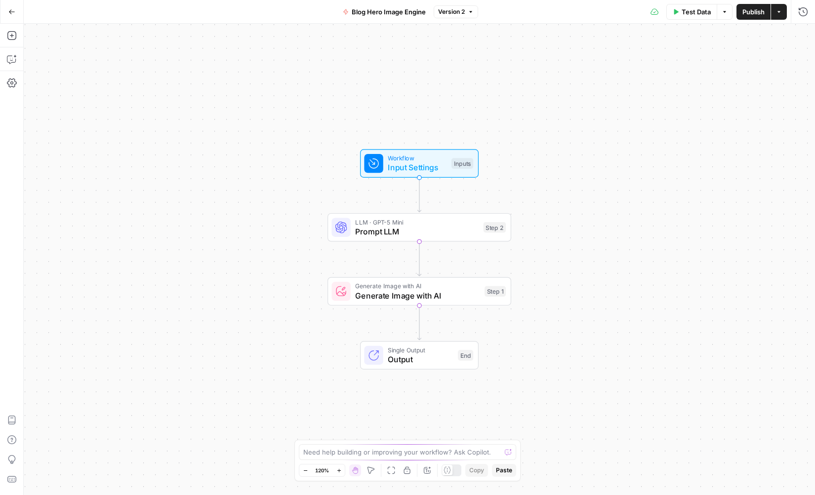
click at [412, 286] on span "Generate Image with AI" at bounding box center [417, 286] width 124 height 9
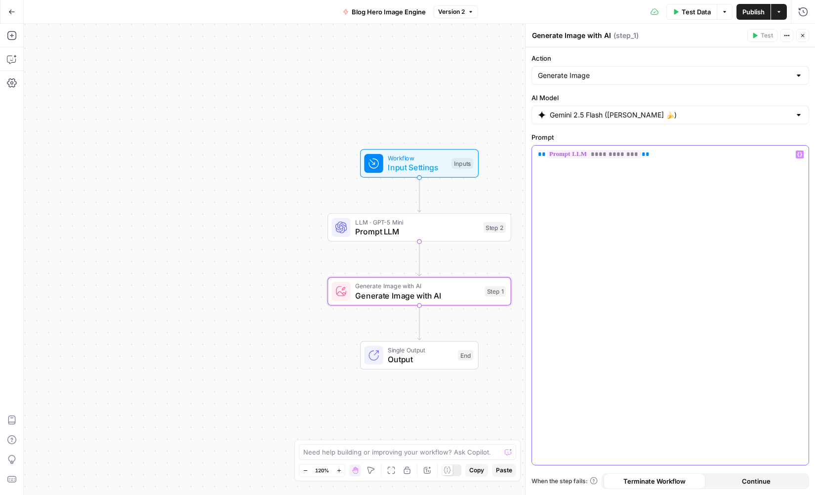
click at [664, 155] on p "**********" at bounding box center [670, 155] width 265 height 10
click at [573, 17] on div "Test Data Options Publish Actions Run History" at bounding box center [643, 11] width 343 height 23
click at [749, 13] on span "Publish" at bounding box center [753, 12] width 22 height 10
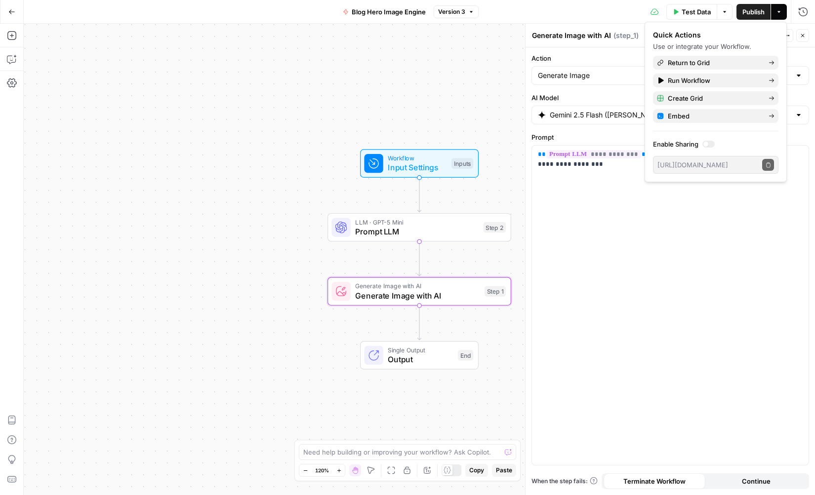
click at [579, 8] on div "Test Data Options Publish Actions Run History" at bounding box center [647, 11] width 337 height 23
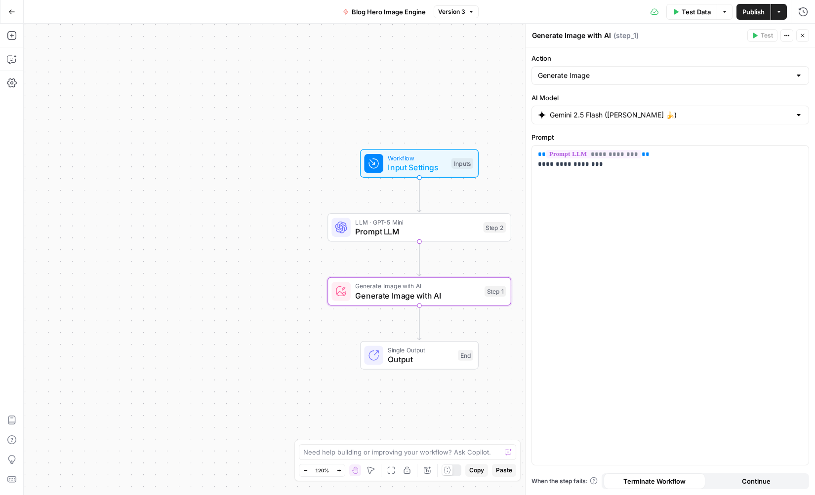
click at [10, 10] on icon "button" at bounding box center [12, 11] width 6 height 4
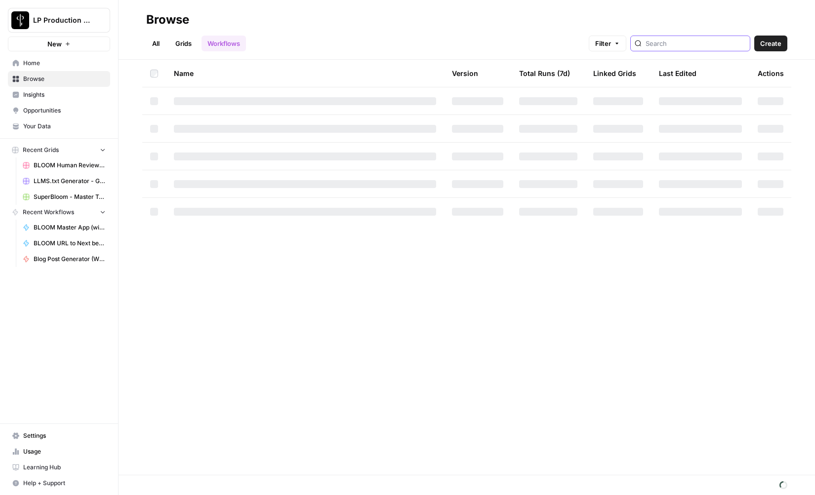
click at [715, 40] on input "search" at bounding box center [696, 44] width 100 height 10
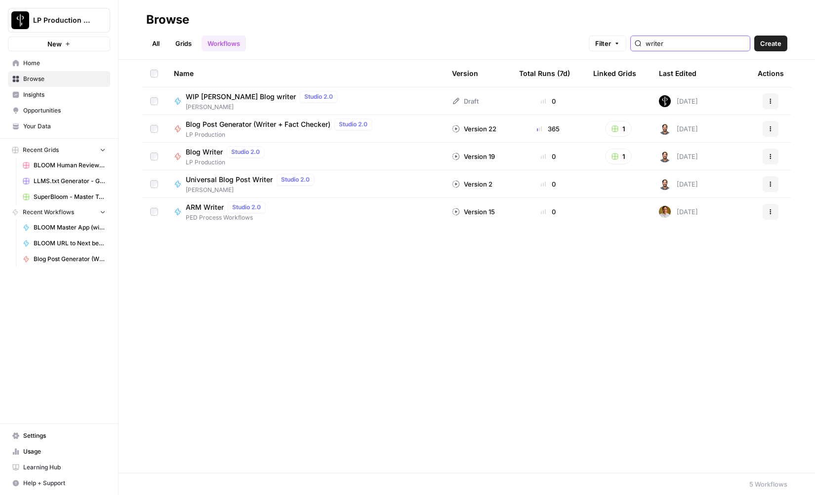
type input "writer"
click at [272, 127] on span "Blog Post Generator (Writer + Fact Checker)" at bounding box center [258, 125] width 145 height 10
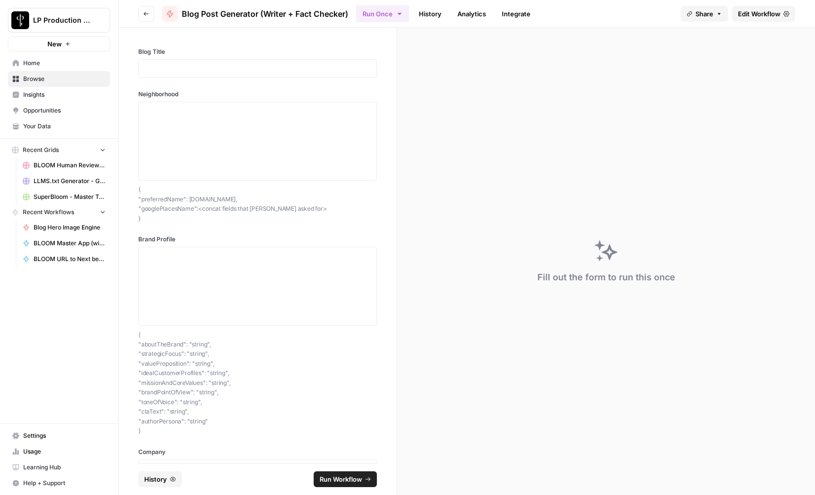
click at [592, 16] on div "Run Once History Analytics Integrate" at bounding box center [514, 13] width 317 height 19
click at [439, 15] on link "History" at bounding box center [430, 14] width 35 height 16
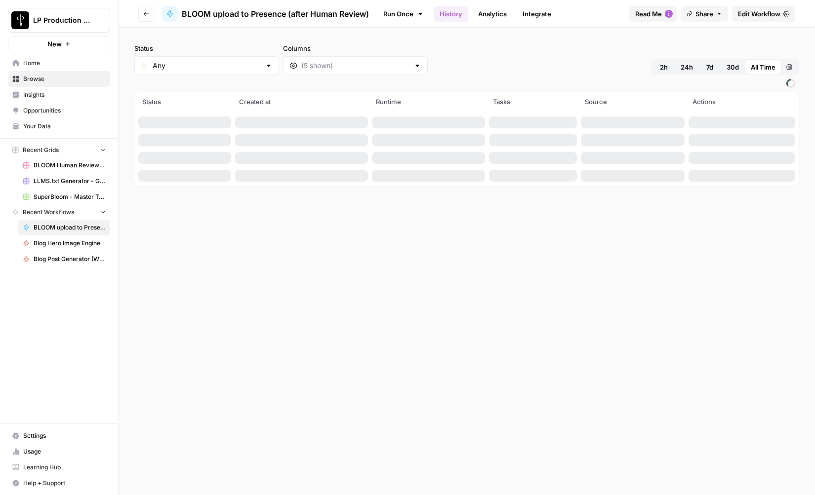
click at [510, 60] on div "Status Any Columns 2h 24h 7d 30d All Time Custom range" at bounding box center [466, 59] width 665 height 32
click at [147, 13] on icon "button" at bounding box center [146, 14] width 5 height 4
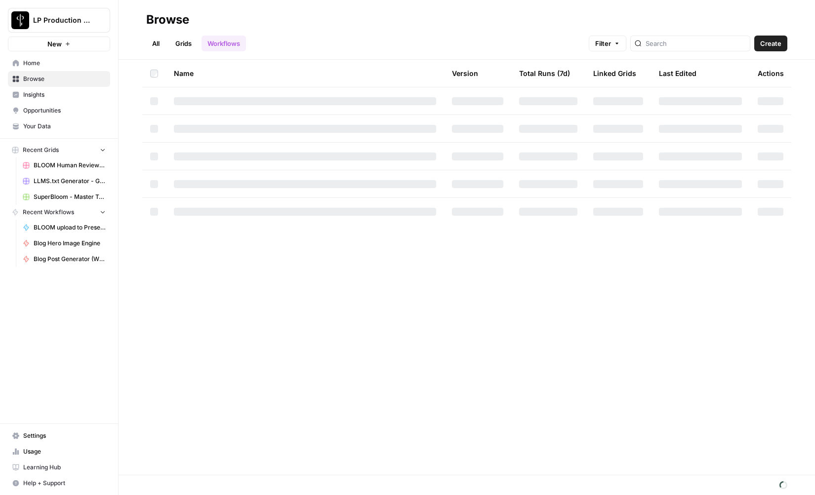
click at [717, 38] on div at bounding box center [690, 44] width 120 height 16
type input "master"
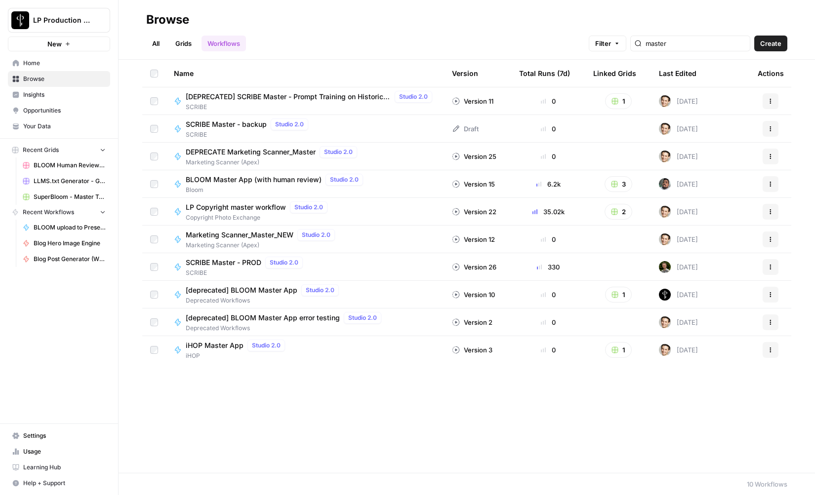
click at [225, 181] on span "BLOOM Master App (with human review)" at bounding box center [254, 180] width 136 height 10
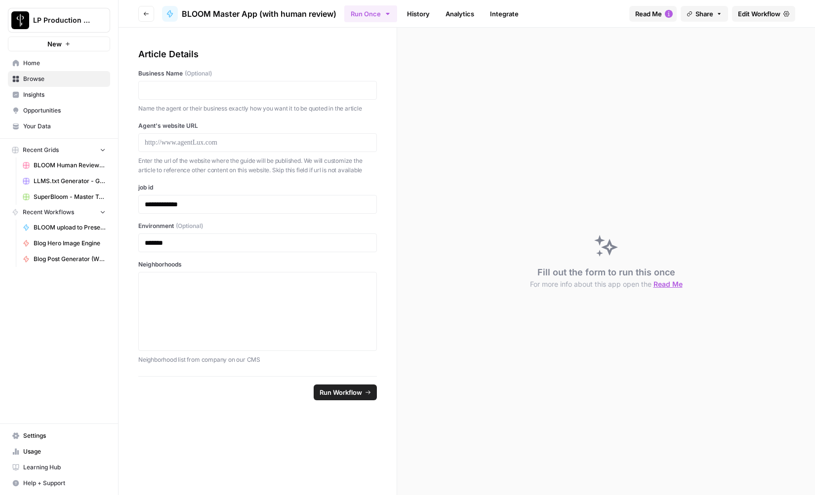
click at [407, 12] on link "History" at bounding box center [418, 14] width 35 height 16
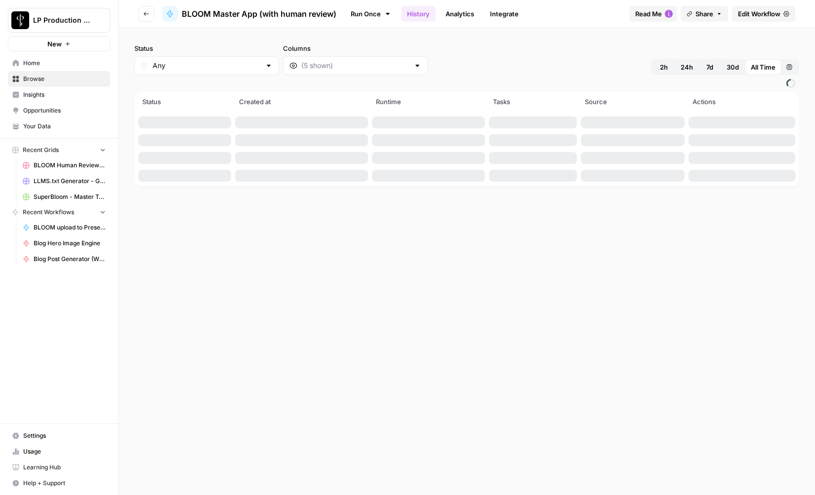
click at [591, 55] on div "Status Any Columns 2h 24h 7d 30d All Time Custom range" at bounding box center [466, 59] width 665 height 32
click at [791, 68] on icon "button" at bounding box center [789, 67] width 6 height 6
click at [681, 93] on span "Previous Month" at bounding box center [681, 92] width 0 height 10
click at [746, 174] on div "25" at bounding box center [746, 172] width 13 height 13
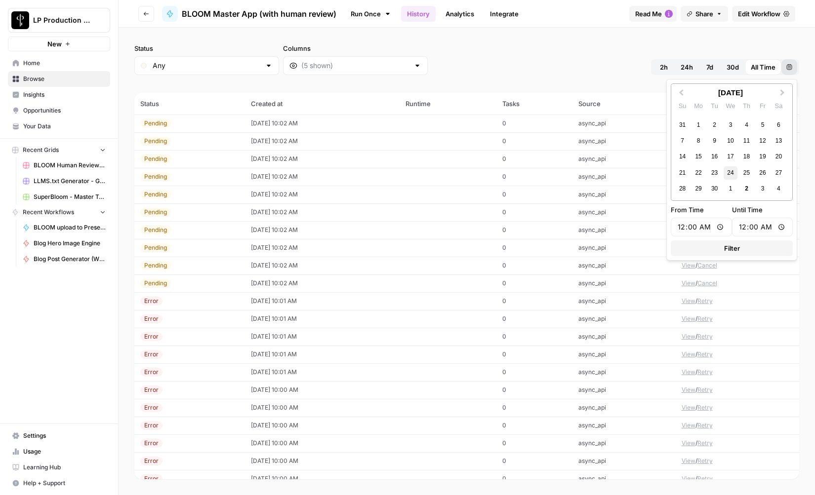
click at [731, 172] on div "24" at bounding box center [730, 172] width 13 height 13
click at [749, 171] on div "25" at bounding box center [746, 172] width 13 height 13
click at [740, 248] on button "Filter" at bounding box center [732, 249] width 122 height 16
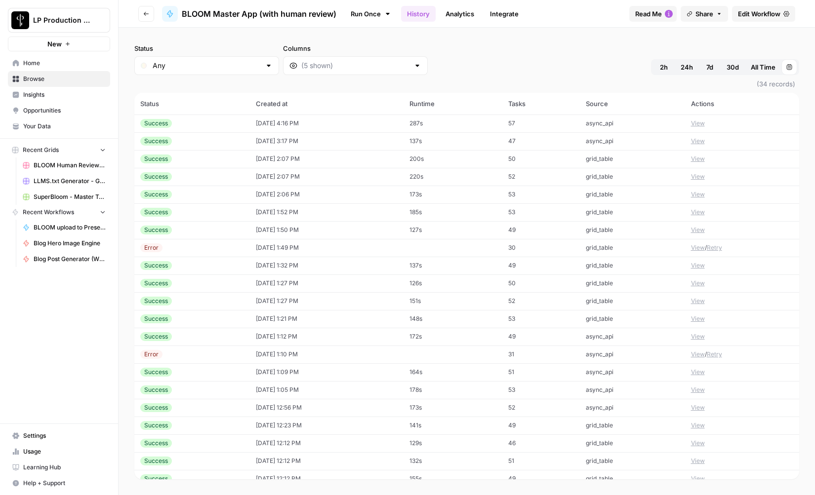
scroll to position [240, 0]
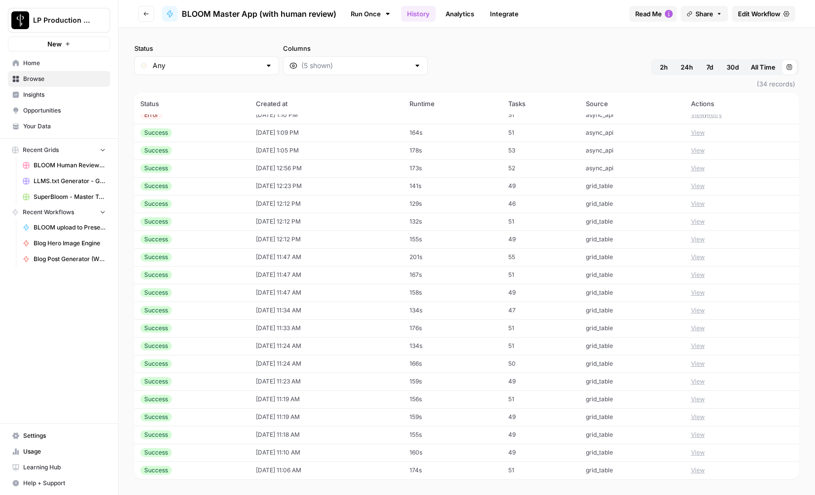
click at [790, 69] on icon "button" at bounding box center [789, 67] width 6 height 6
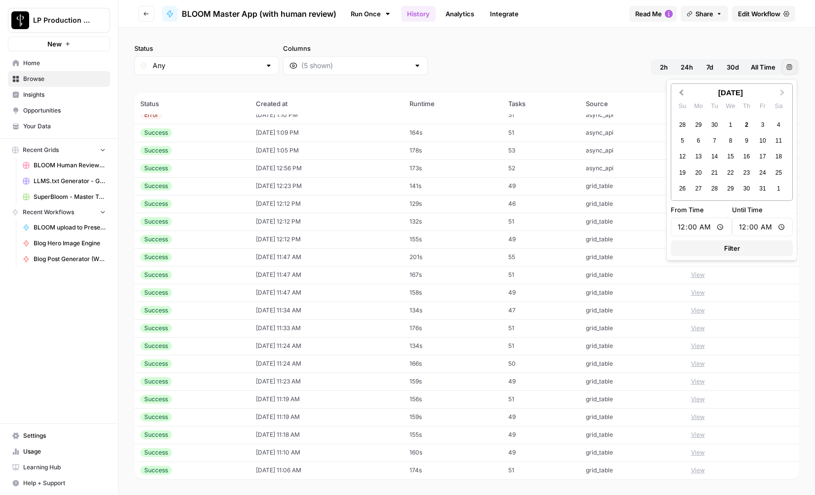
click at [681, 91] on span "Previous Month" at bounding box center [681, 92] width 0 height 10
click at [715, 172] on div "23" at bounding box center [714, 172] width 13 height 13
click at [759, 171] on div "26" at bounding box center [762, 172] width 13 height 13
click at [744, 248] on button "Filter" at bounding box center [732, 249] width 122 height 16
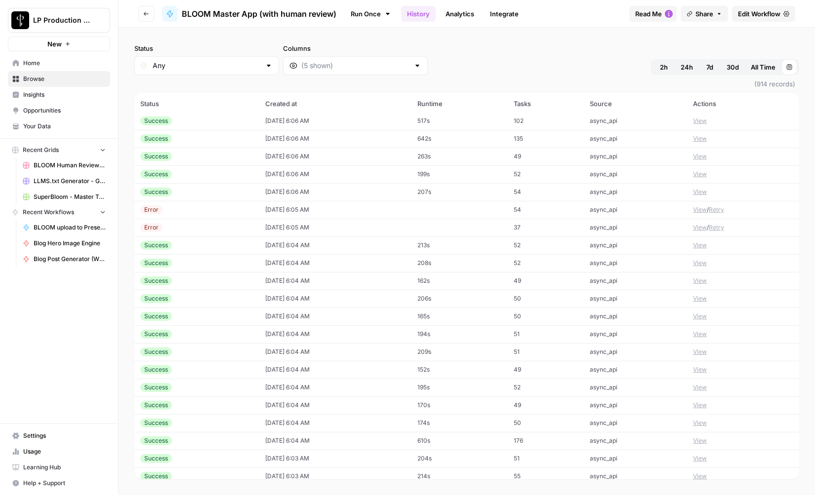
scroll to position [7124, 0]
drag, startPoint x: 130, startPoint y: 104, endPoint x: 732, endPoint y: 477, distance: 708.2
click at [732, 480] on div "Status Any Columns 2h 24h 7d 30d All Time [DATE] 12:00 AM - [DATE] 12:00 AM (91…" at bounding box center [467, 262] width 696 height 468
